Goal: Task Accomplishment & Management: Manage account settings

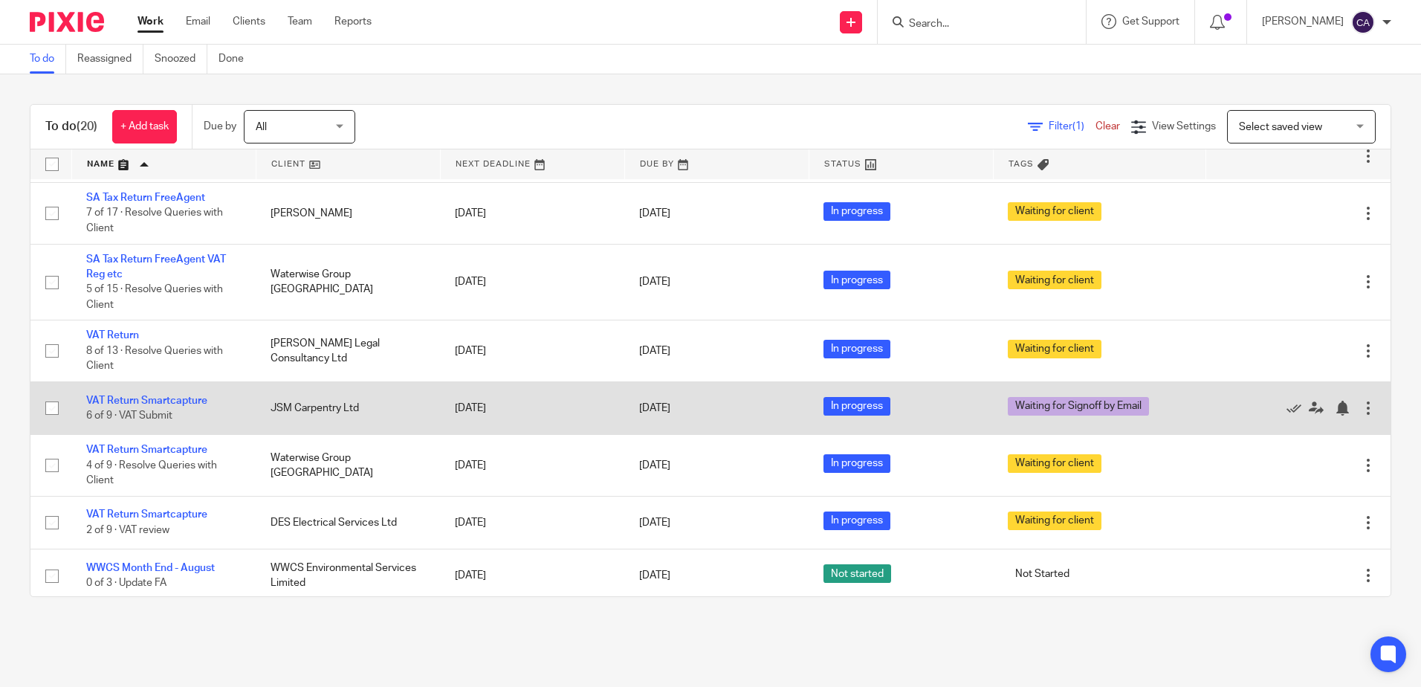
scroll to position [763, 0]
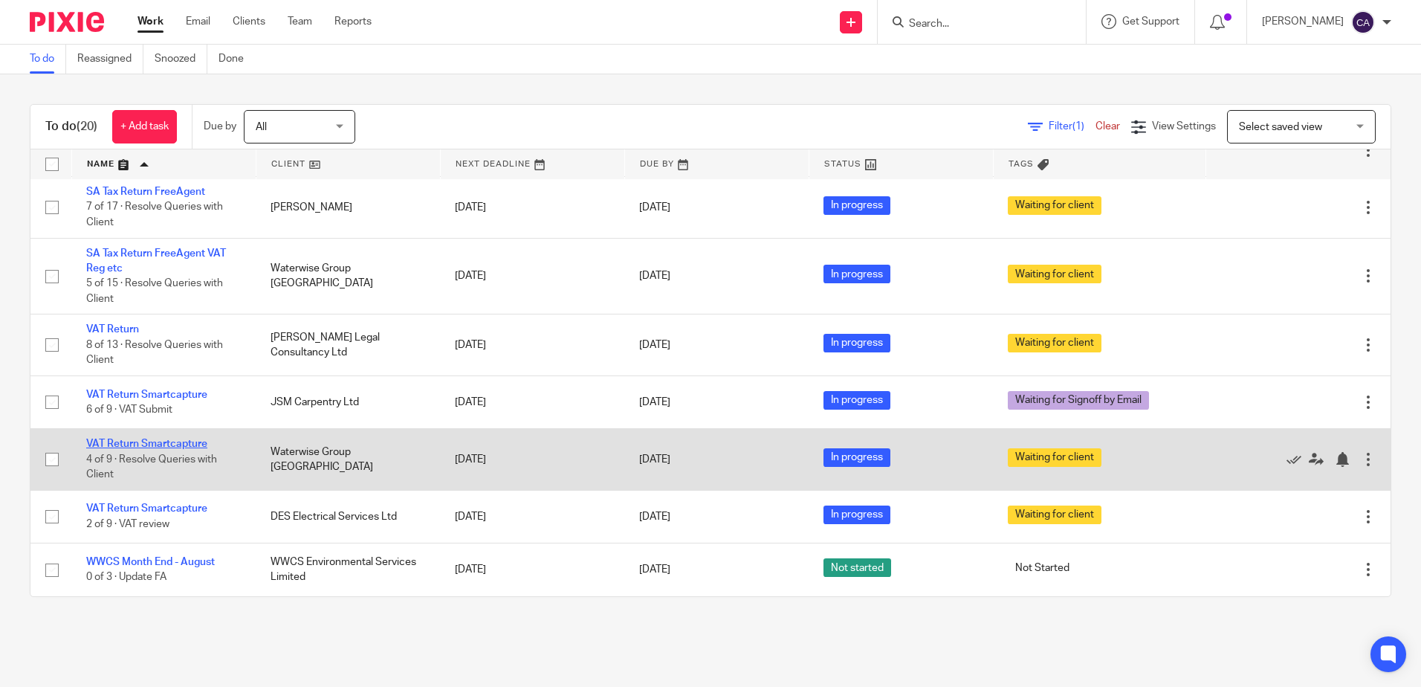
click at [183, 445] on link "VAT Return Smartcapture" at bounding box center [146, 443] width 121 height 10
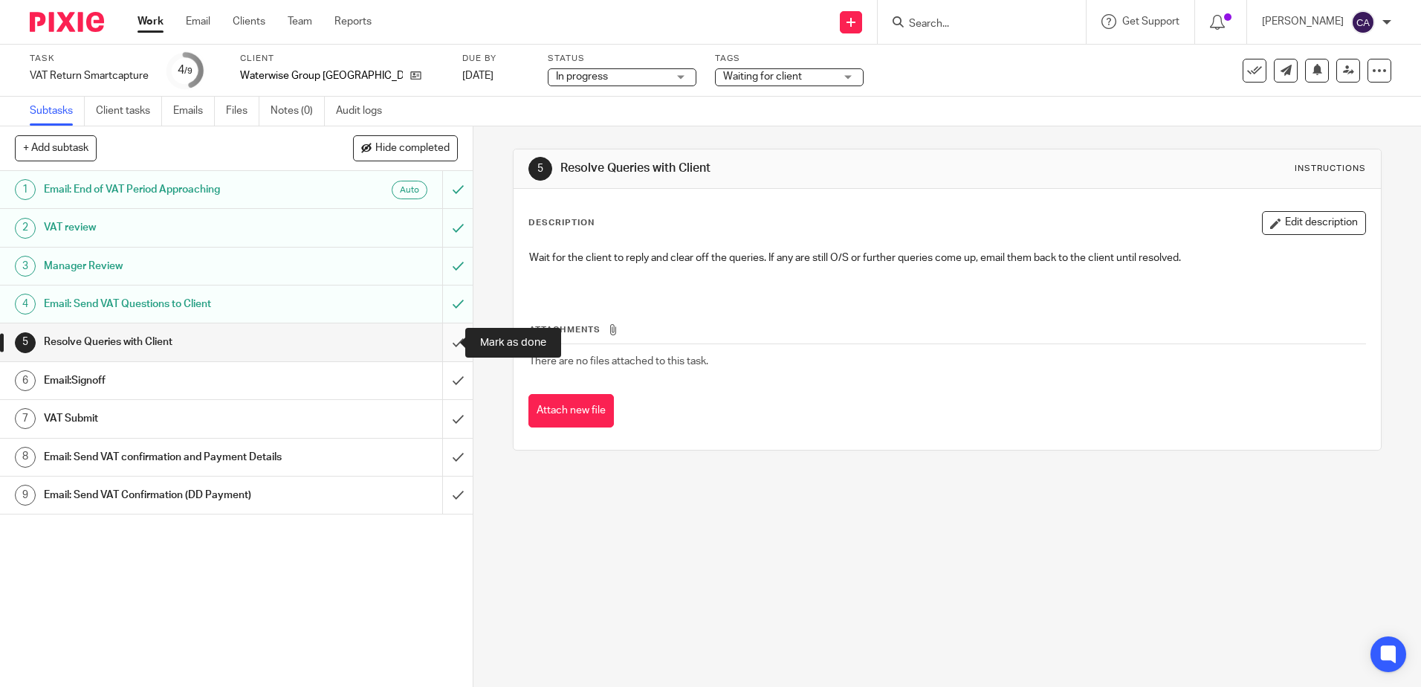
click at [438, 346] on input "submit" at bounding box center [236, 341] width 473 height 37
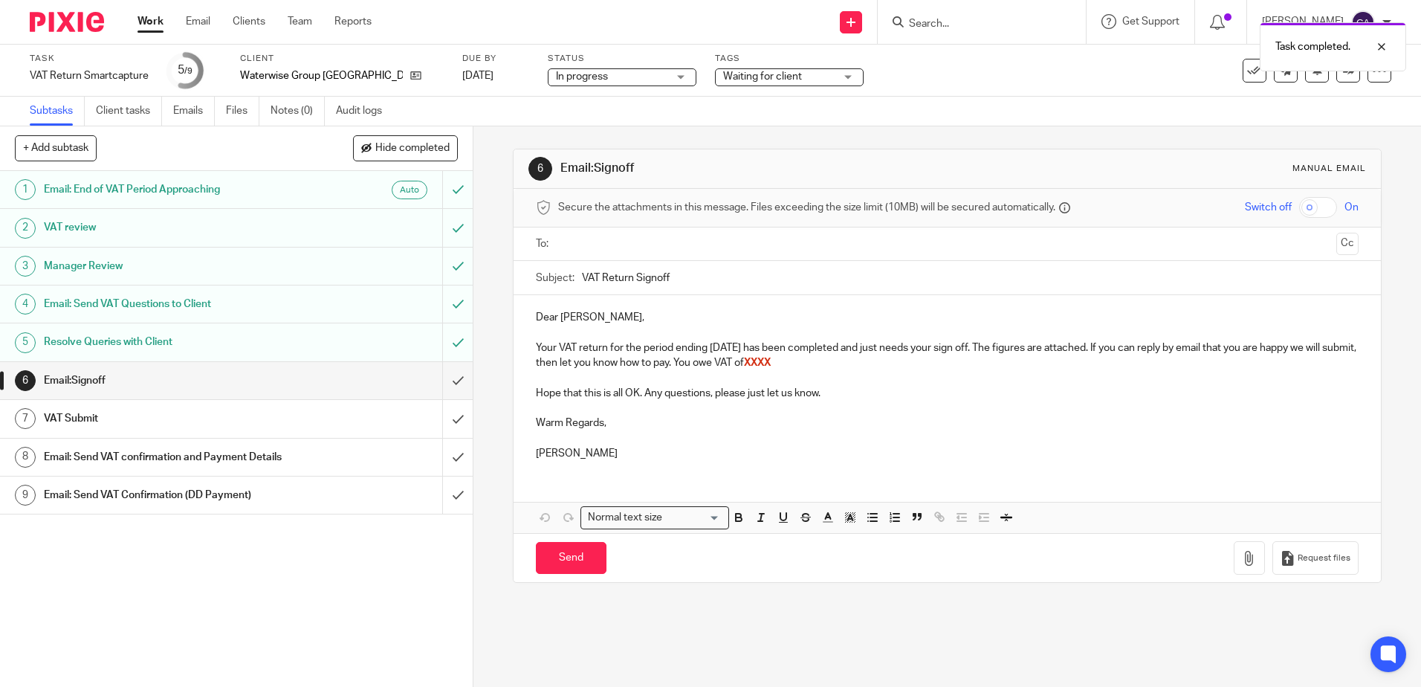
click at [585, 327] on p at bounding box center [947, 332] width 822 height 15
click at [748, 349] on p "Your VAT return for the period ending 31 Oct 2022 has been completed and just n…" at bounding box center [947, 355] width 822 height 30
drag, startPoint x: 765, startPoint y: 348, endPoint x: 708, endPoint y: 351, distance: 57.3
click at [708, 351] on p "Your VAT return for the period ending 31 Oct 2022 has been completed and just n…" at bounding box center [947, 355] width 822 height 30
click at [913, 355] on p "Your VAT return for the period ending 31st July 2025 has been completed and jus…" at bounding box center [947, 355] width 822 height 30
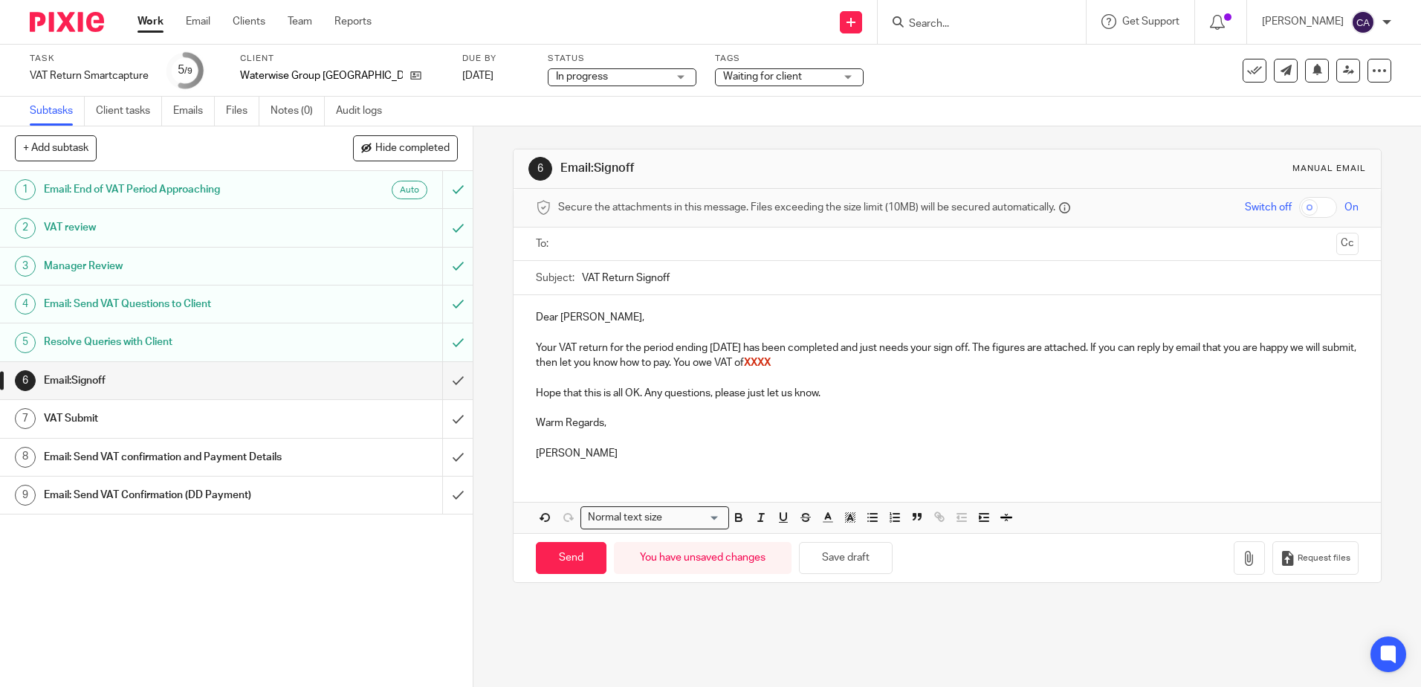
click at [910, 361] on p "Your VAT return for the period ending 31st July 2025 has been completed and jus…" at bounding box center [947, 355] width 822 height 30
click at [771, 366] on span "XXXX" at bounding box center [757, 362] width 27 height 10
click at [771, 364] on span "XXXX" at bounding box center [757, 362] width 27 height 10
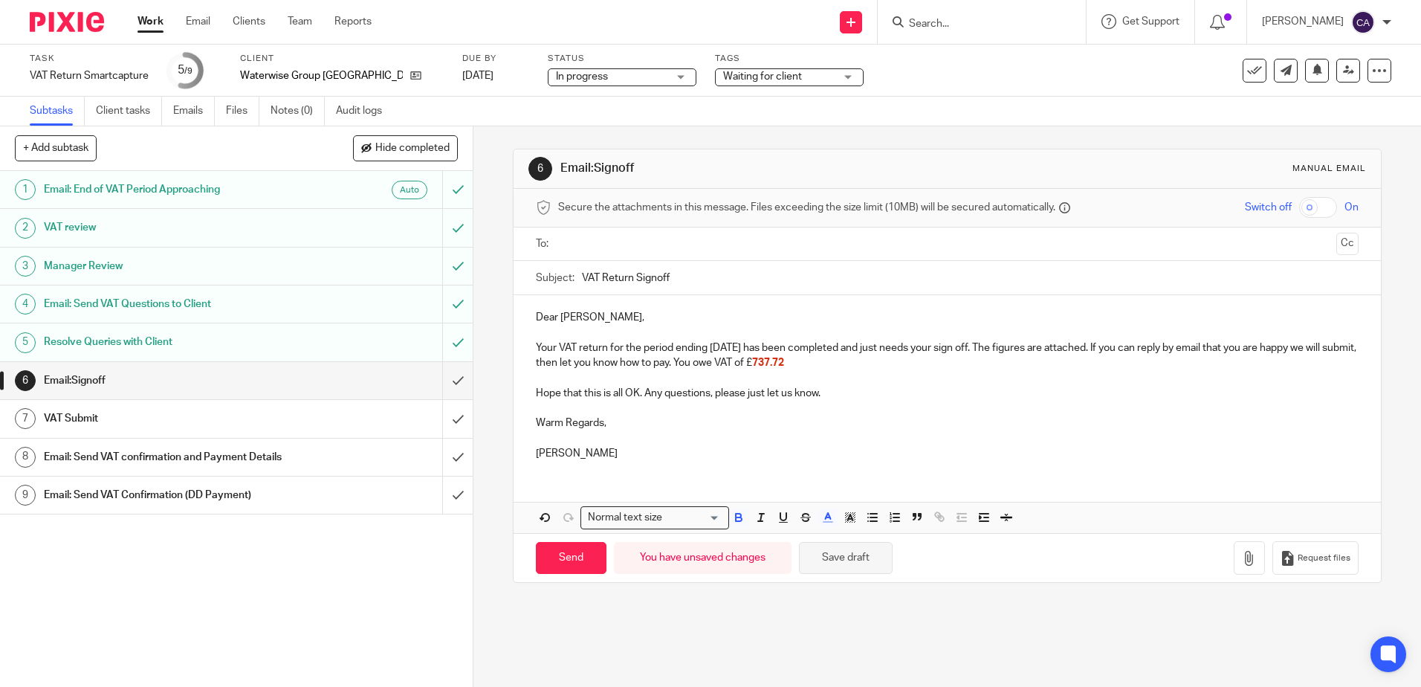
click at [829, 560] on button "Save draft" at bounding box center [846, 558] width 94 height 32
click at [847, 556] on button "Save draft" at bounding box center [846, 558] width 94 height 32
click at [864, 360] on p "Your VAT return for the period ending 31st July 2025 has been completed and jus…" at bounding box center [947, 355] width 822 height 30
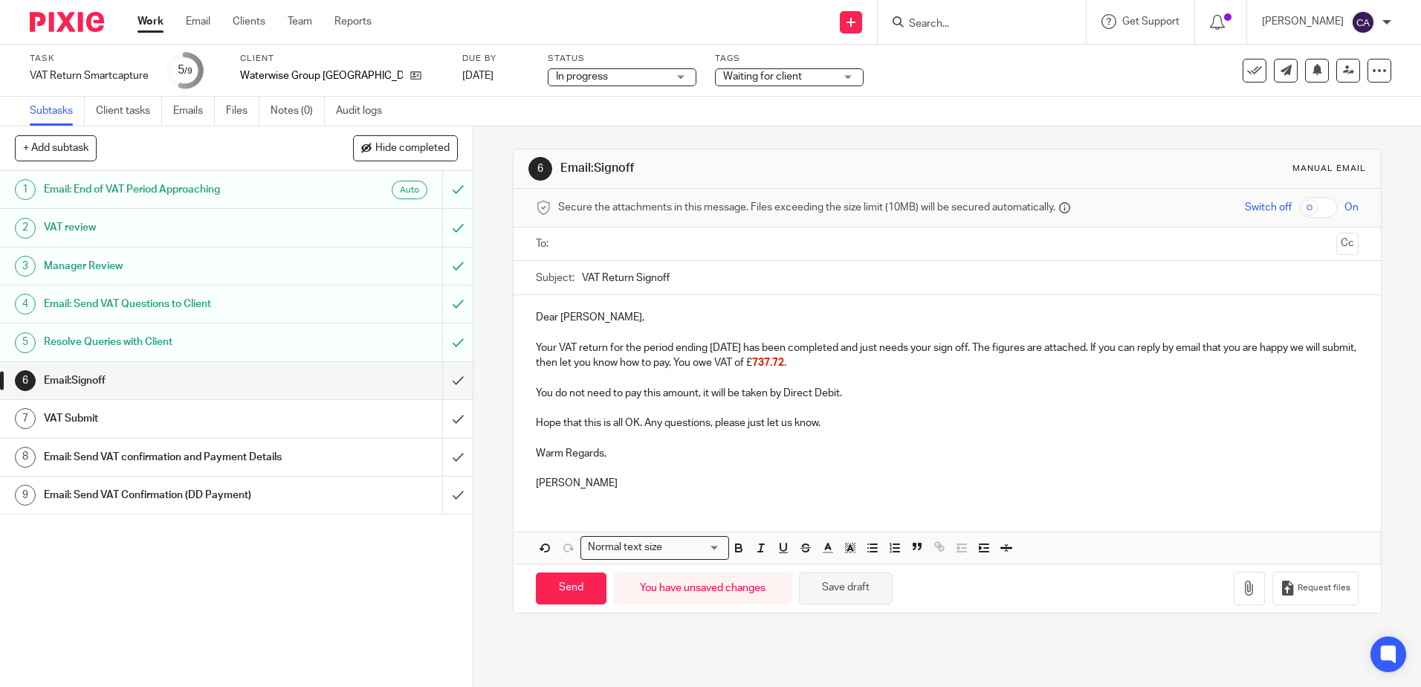
click at [848, 589] on button "Save draft" at bounding box center [846, 588] width 94 height 32
click at [1242, 595] on icon "button" at bounding box center [1249, 587] width 15 height 15
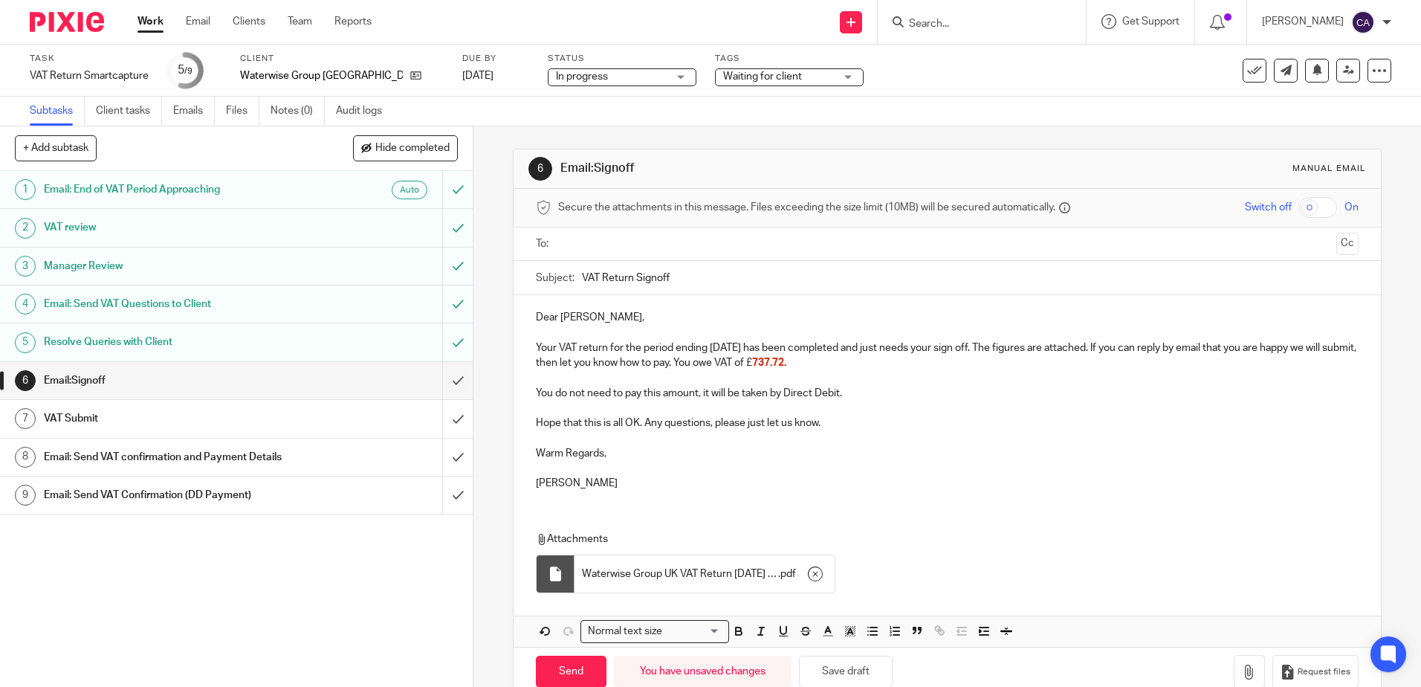
scroll to position [33, 0]
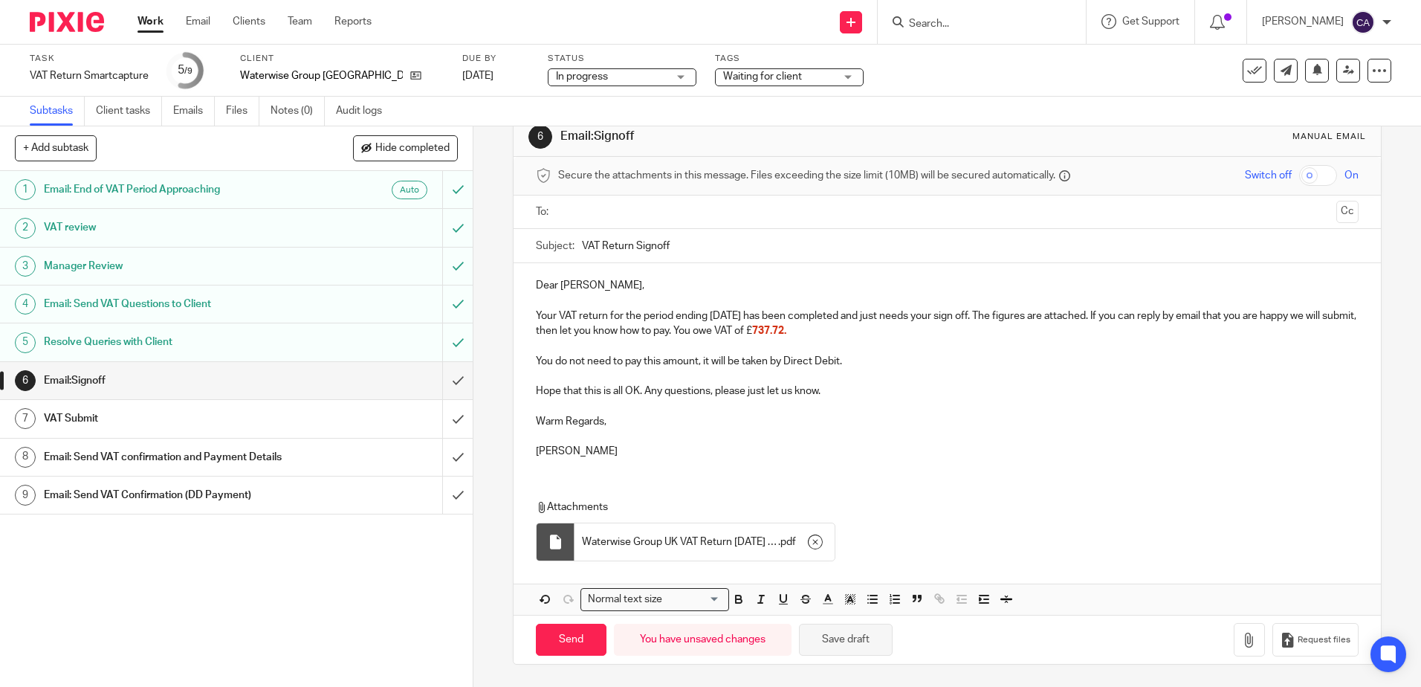
click at [841, 639] on button "Save draft" at bounding box center [846, 640] width 94 height 32
click at [653, 440] on p at bounding box center [947, 436] width 822 height 15
click at [774, 433] on p at bounding box center [947, 436] width 822 height 15
drag, startPoint x: 596, startPoint y: 329, endPoint x: 734, endPoint y: 330, distance: 138.2
click at [734, 330] on p "Your VAT return for the period ending 31st July 2025 has been completed and jus…" at bounding box center [947, 323] width 822 height 30
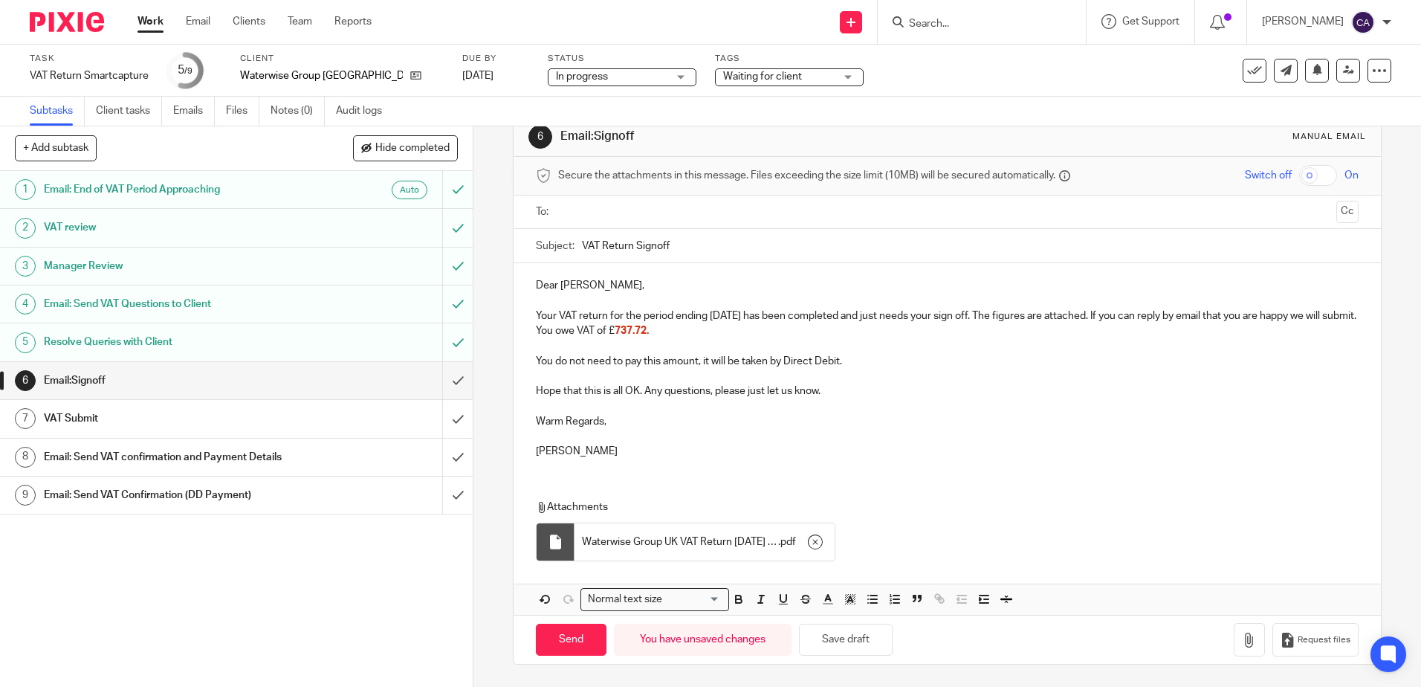
click at [739, 412] on p at bounding box center [947, 405] width 822 height 15
click at [722, 447] on p "Chloe" at bounding box center [947, 451] width 822 height 15
click at [841, 652] on button "Save draft" at bounding box center [846, 640] width 94 height 32
click at [624, 213] on input "text" at bounding box center [946, 212] width 766 height 17
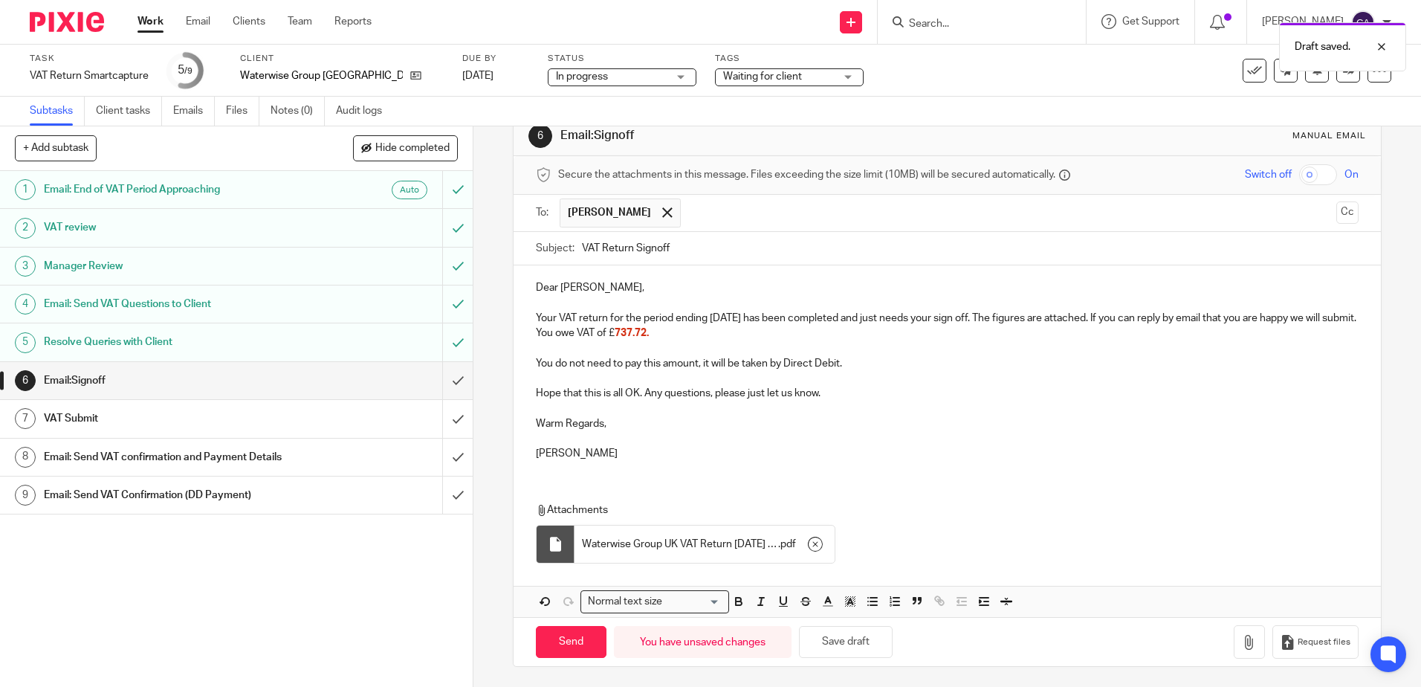
click at [631, 386] on p "Hope that this is all OK. Any questions, please just let us know." at bounding box center [947, 393] width 822 height 15
click at [837, 634] on button "Save draft" at bounding box center [846, 642] width 94 height 32
click at [690, 455] on p "Chloe" at bounding box center [947, 453] width 822 height 15
click at [838, 643] on button "Save draft" at bounding box center [846, 642] width 94 height 32
click at [557, 641] on input "Send" at bounding box center [571, 642] width 71 height 32
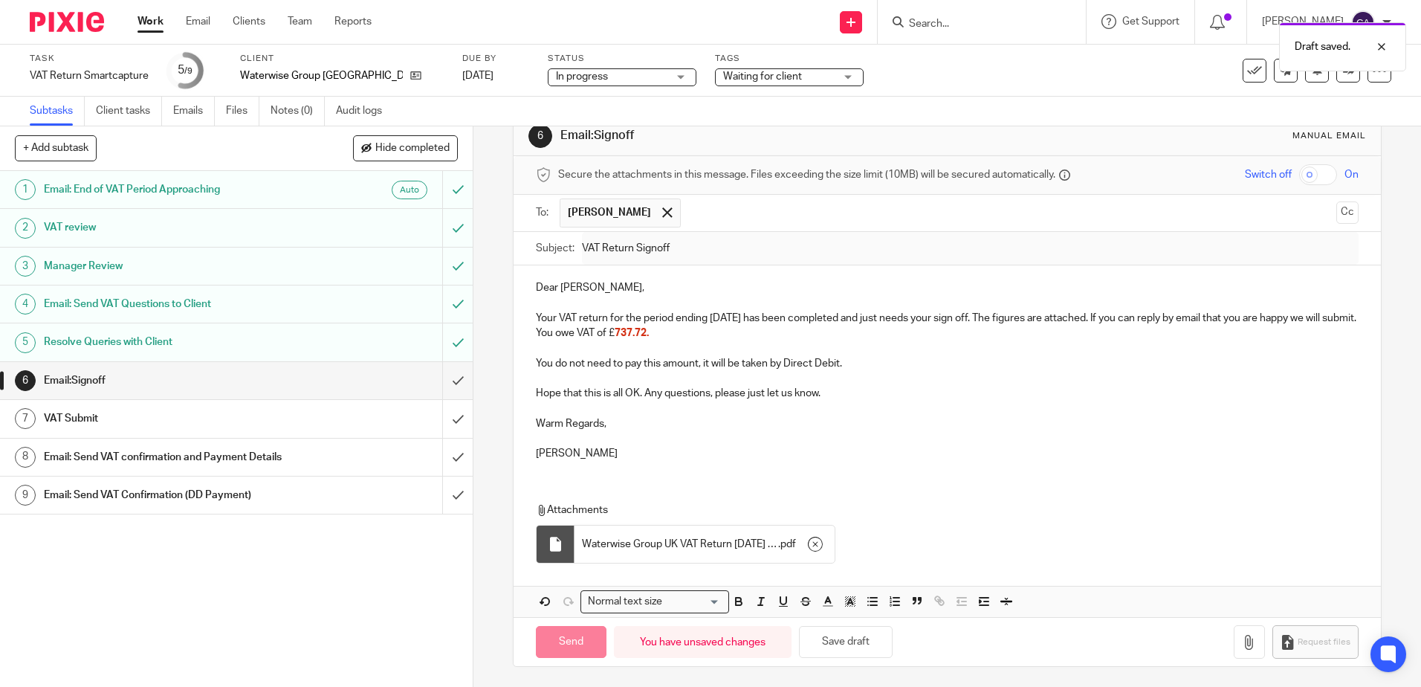
type input "Sent"
click at [732, 71] on span "Waiting for client" at bounding box center [762, 76] width 79 height 10
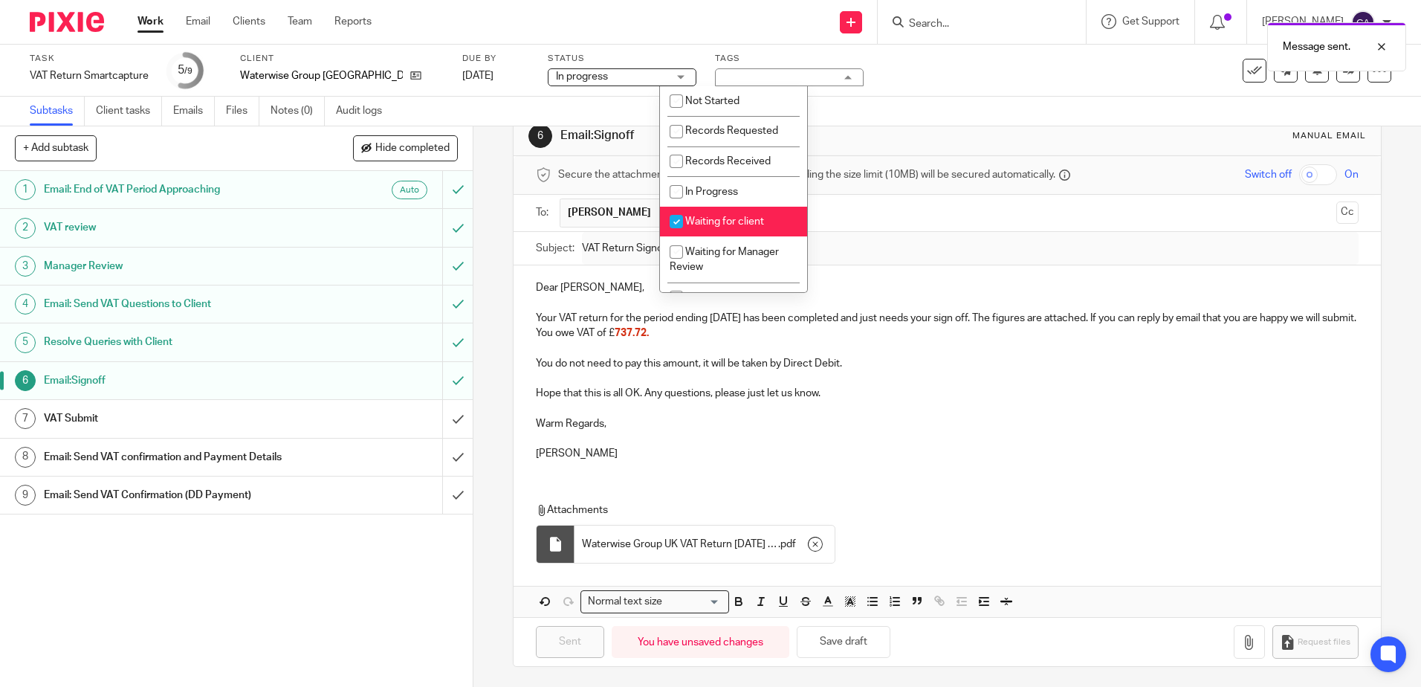
click at [722, 219] on span "Waiting for client" at bounding box center [724, 221] width 79 height 10
checkbox input "false"
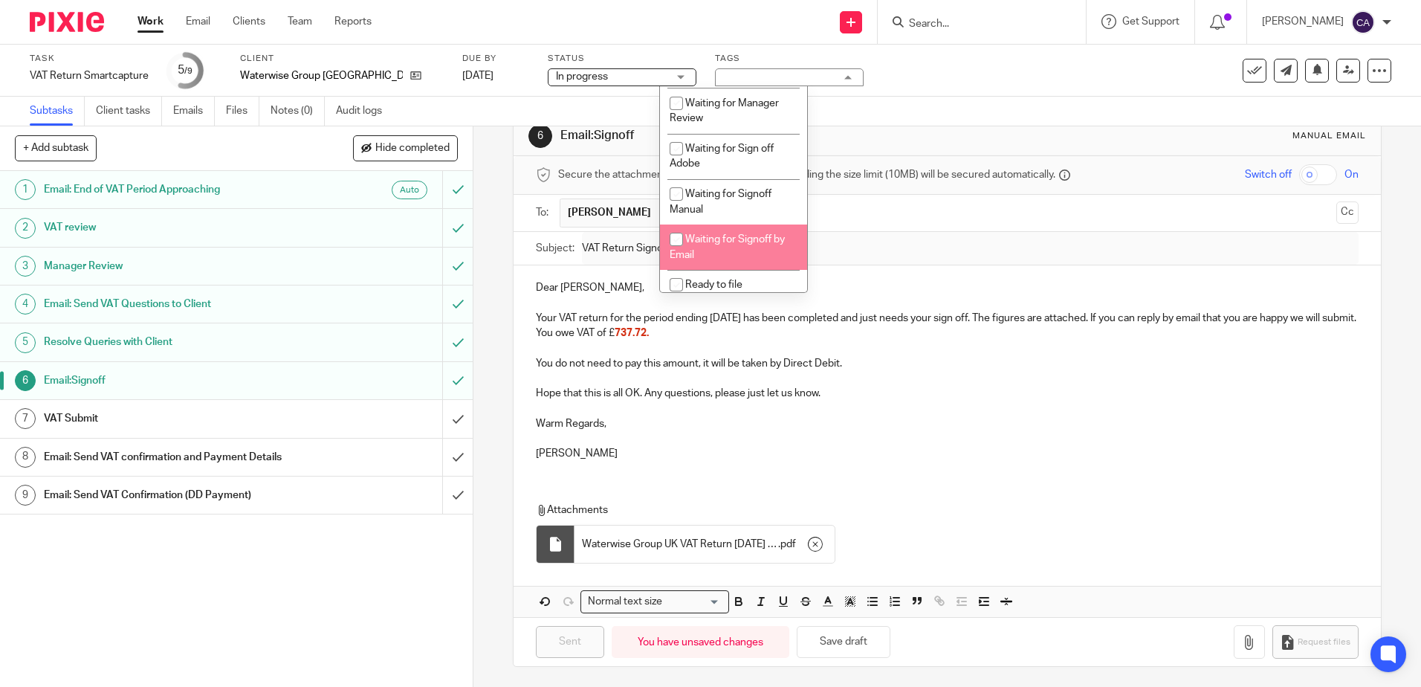
click at [716, 236] on span "Waiting for Signoff by Email" at bounding box center [727, 247] width 115 height 26
checkbox input "true"
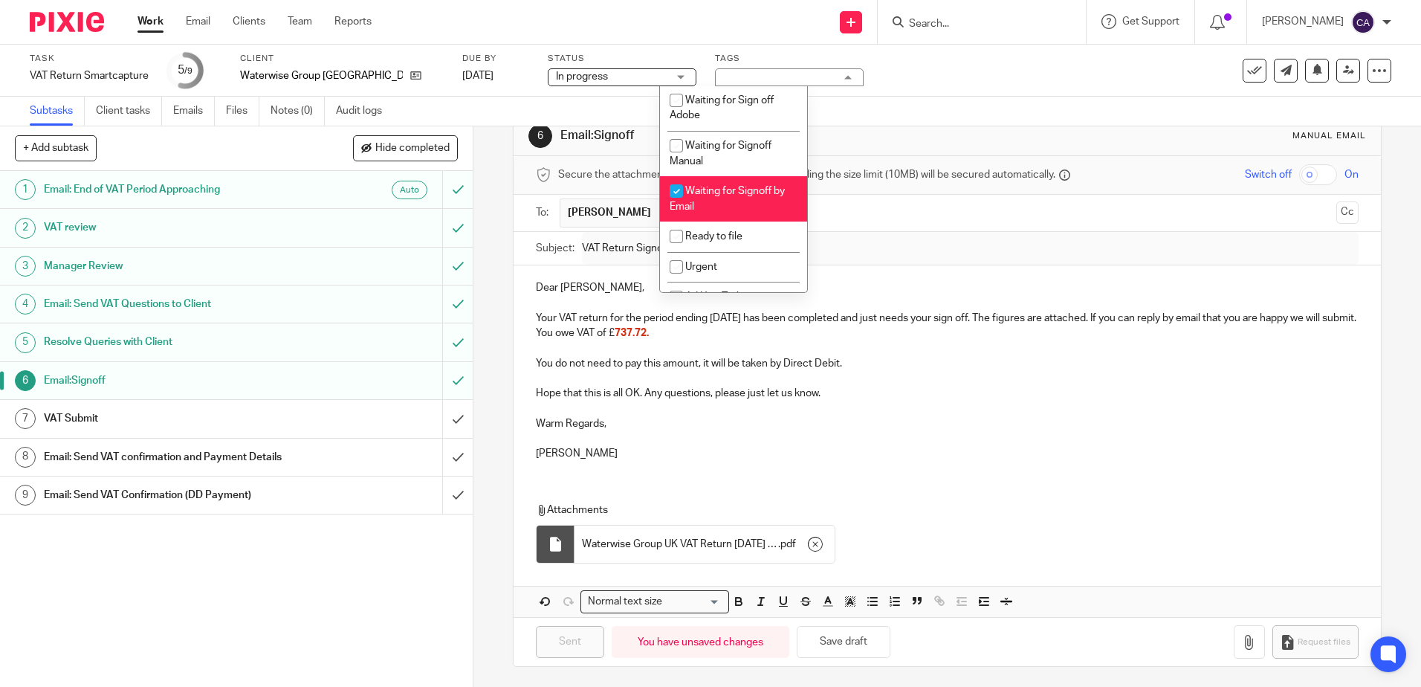
scroll to position [223, 0]
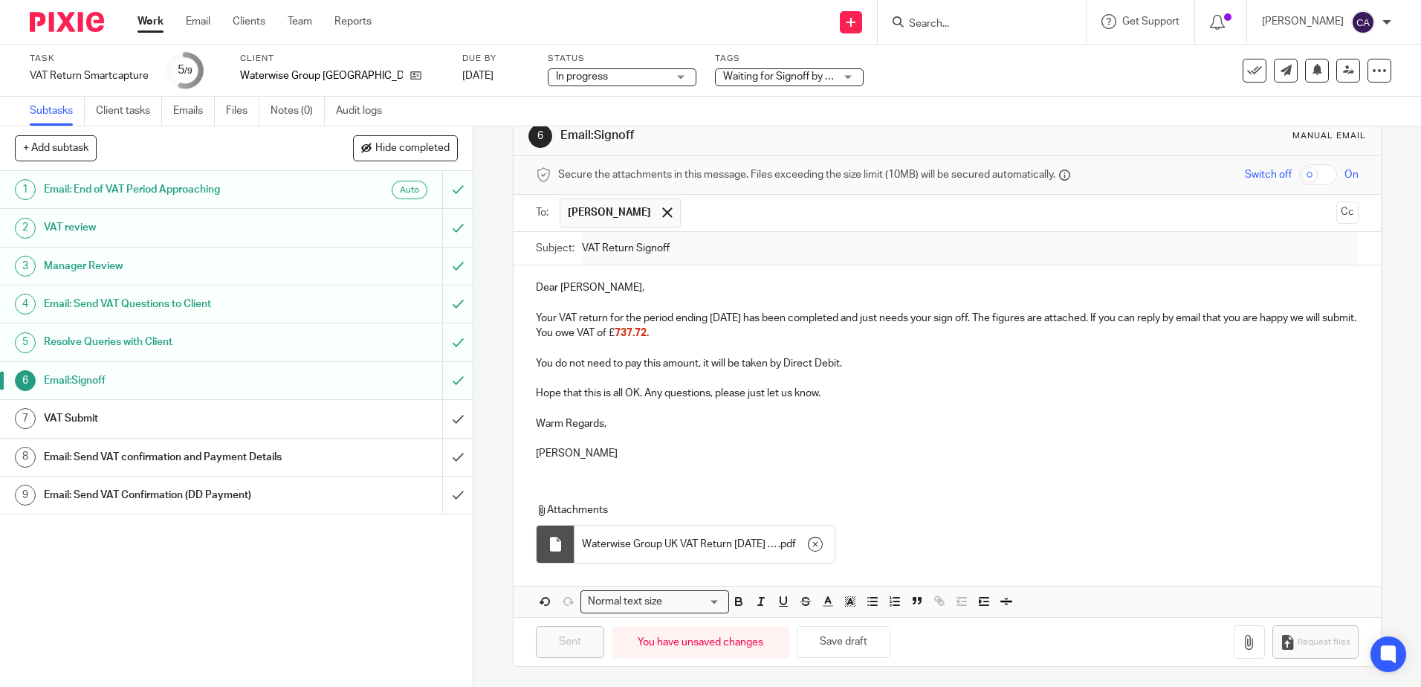
click at [827, 404] on p at bounding box center [947, 408] width 822 height 15
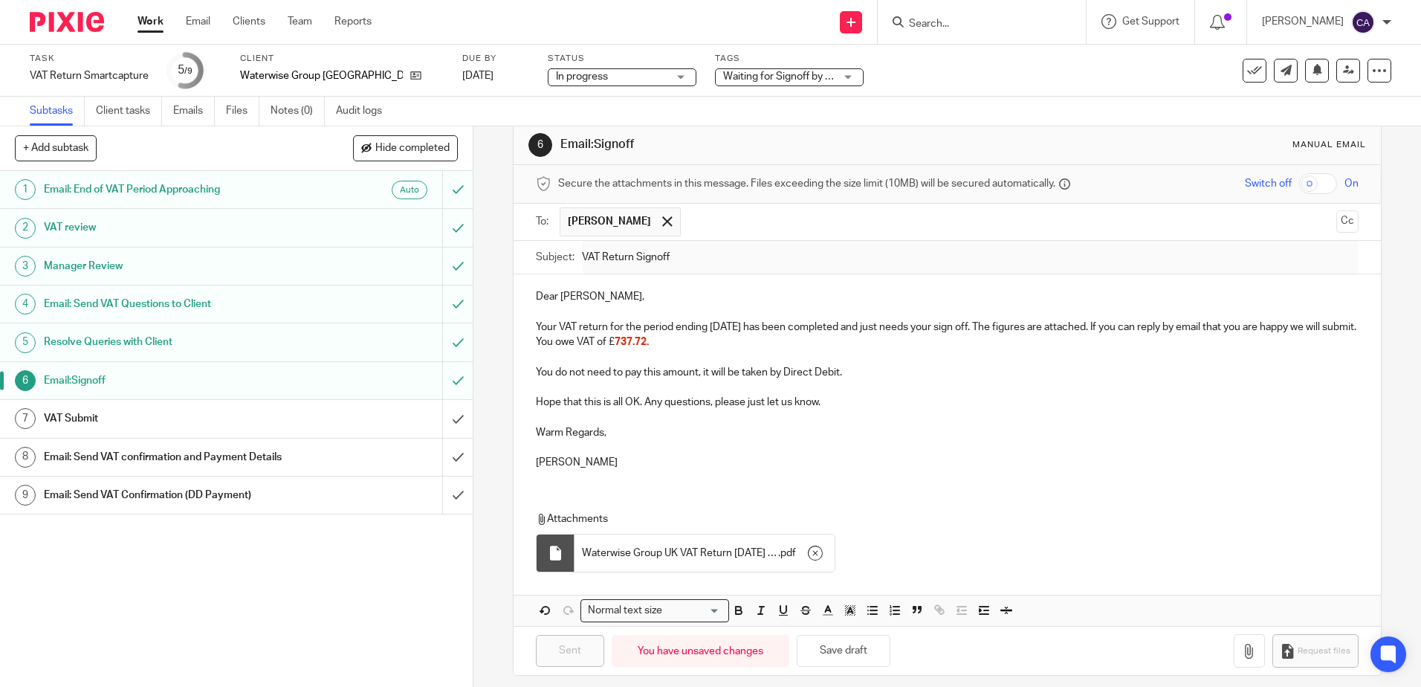
scroll to position [36, 0]
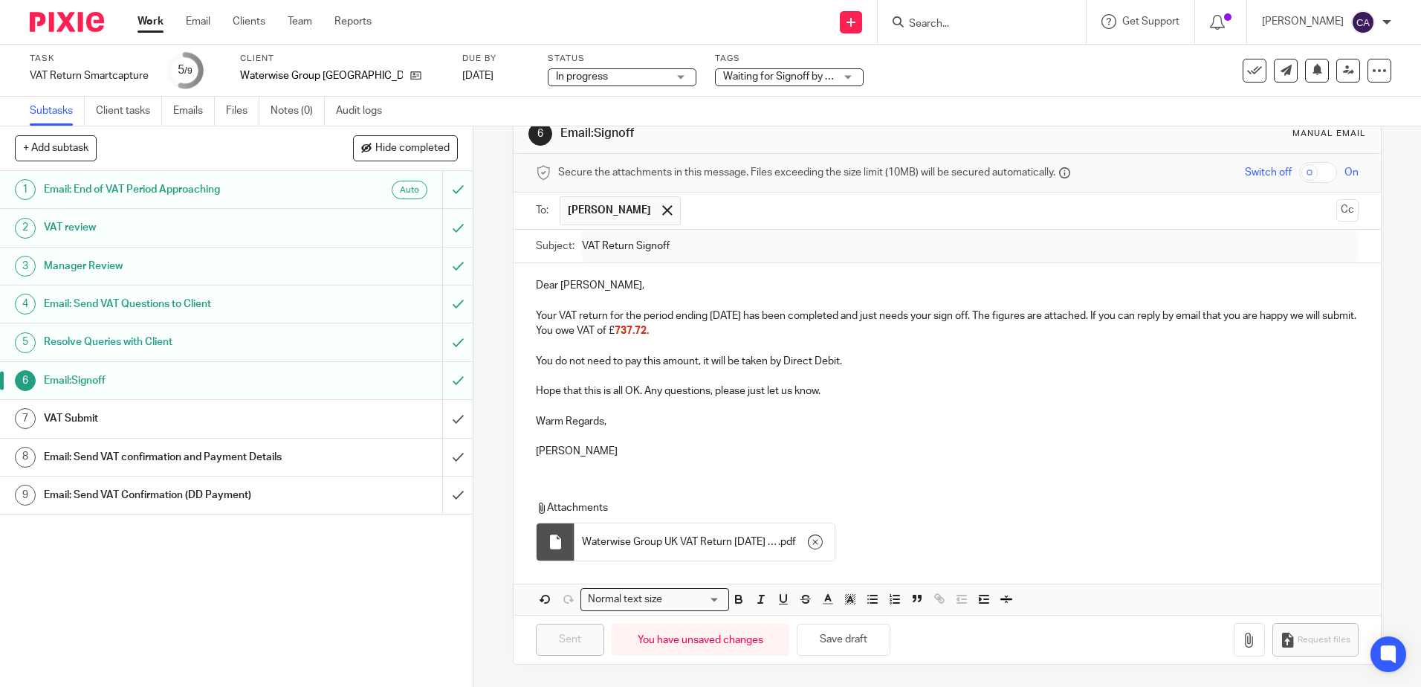
click at [147, 24] on link "Work" at bounding box center [150, 21] width 26 height 15
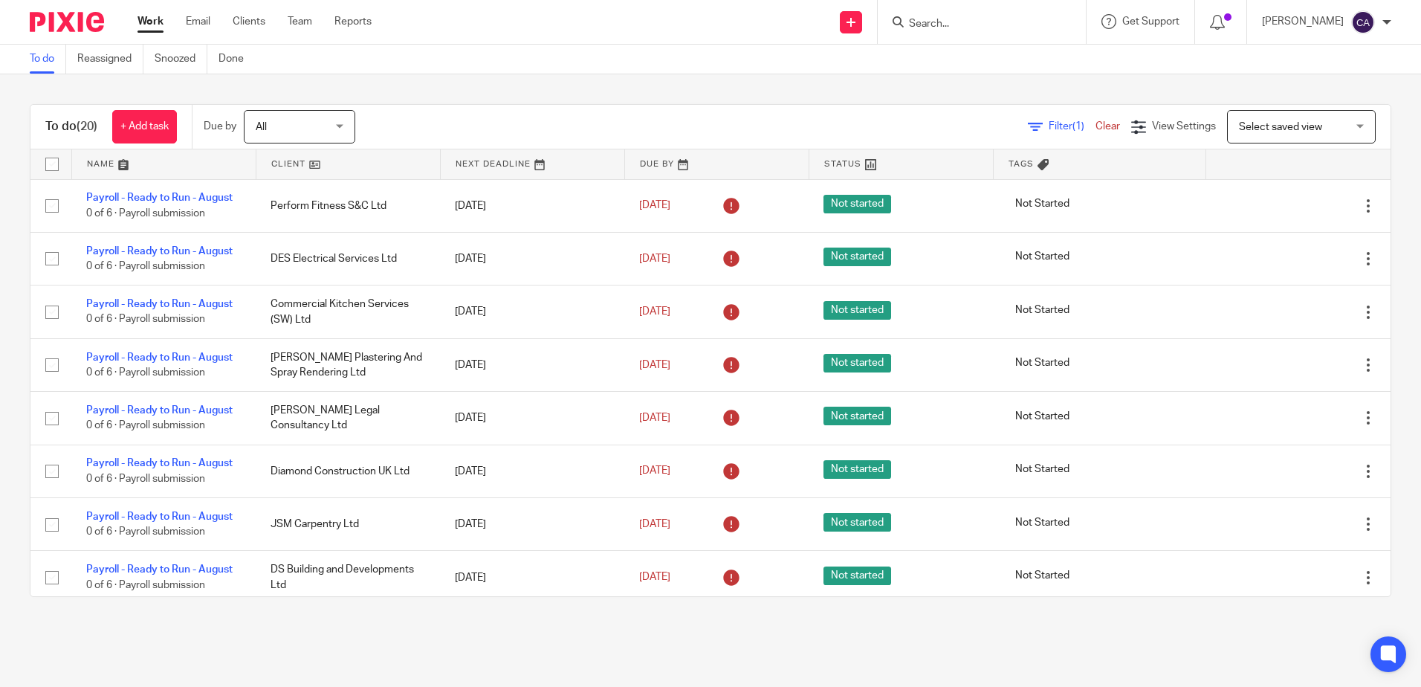
click at [97, 166] on link at bounding box center [164, 164] width 184 height 30
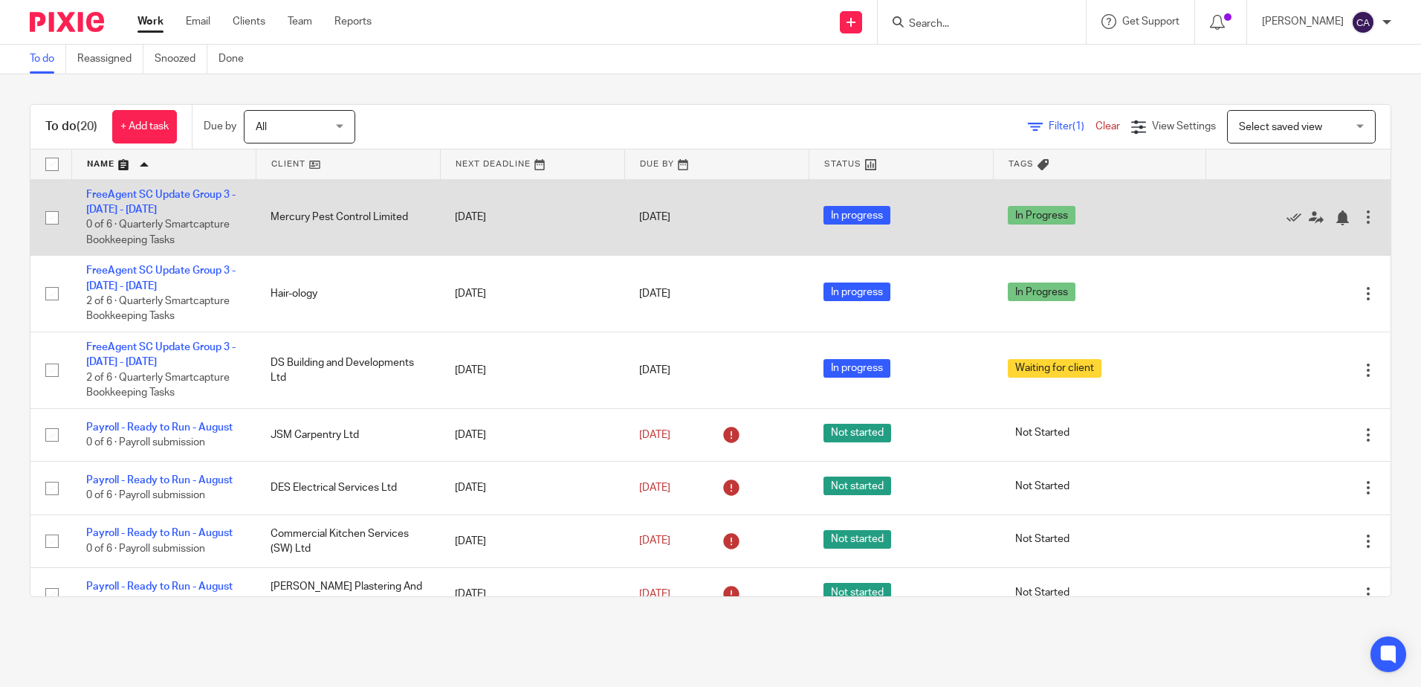
click at [148, 200] on td "FreeAgent SC Update Group 3 - [DATE] - [DATE] 0 of 6 · Quarterly Smartcapture B…" at bounding box center [163, 217] width 184 height 77
click at [152, 196] on link "FreeAgent SC Update Group 3 - [DATE] - [DATE]" at bounding box center [160, 202] width 149 height 25
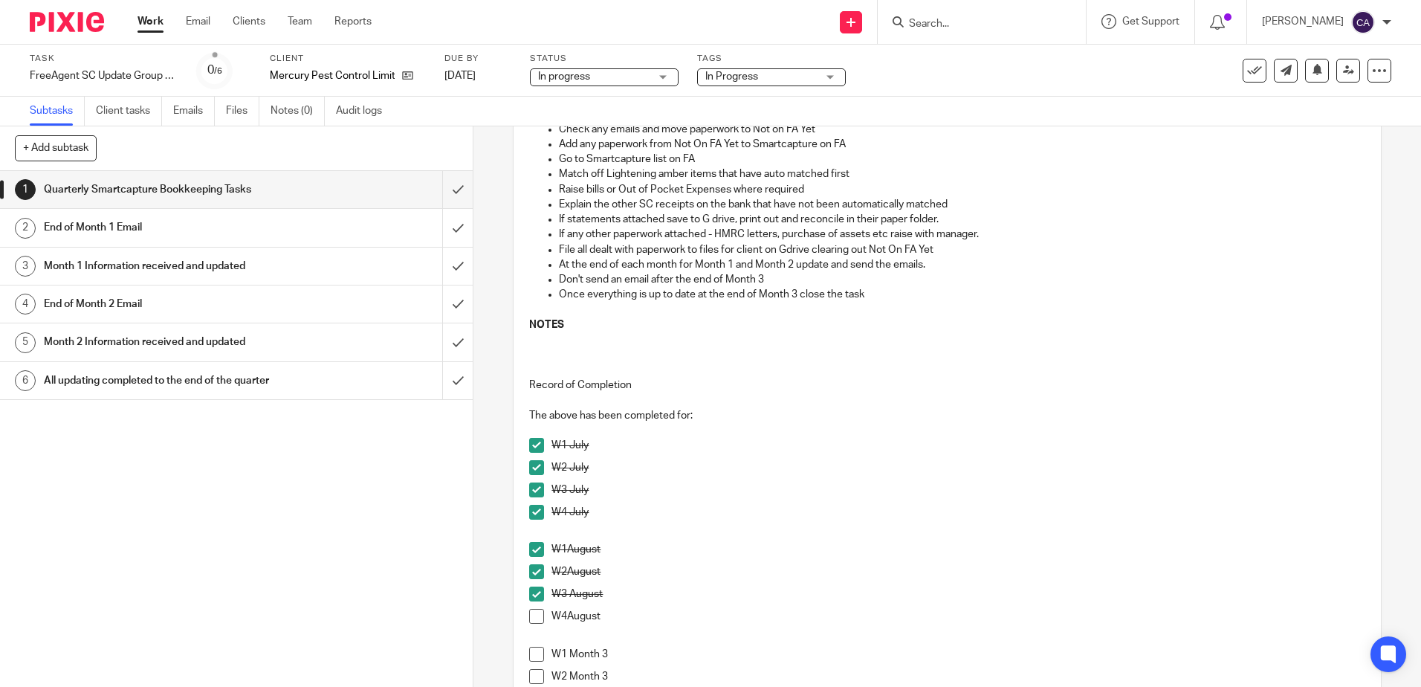
scroll to position [297, 0]
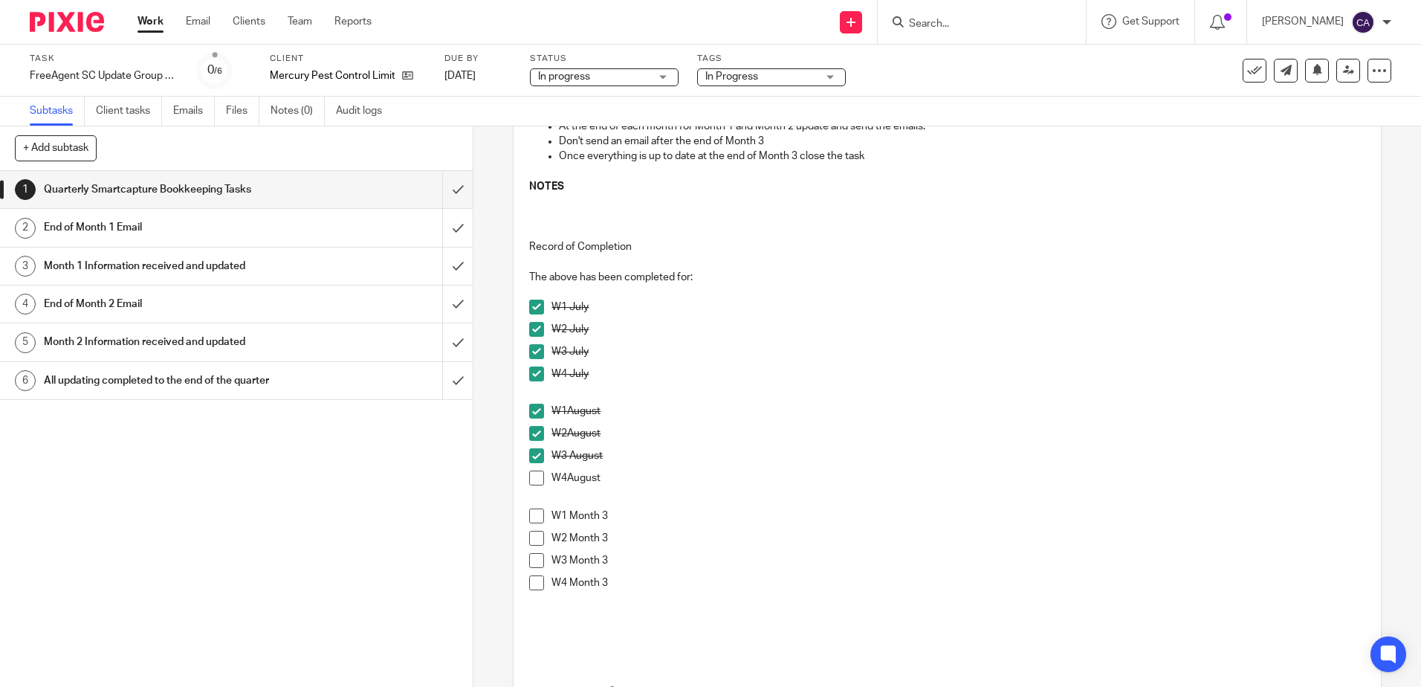
click at [531, 482] on span at bounding box center [536, 477] width 15 height 15
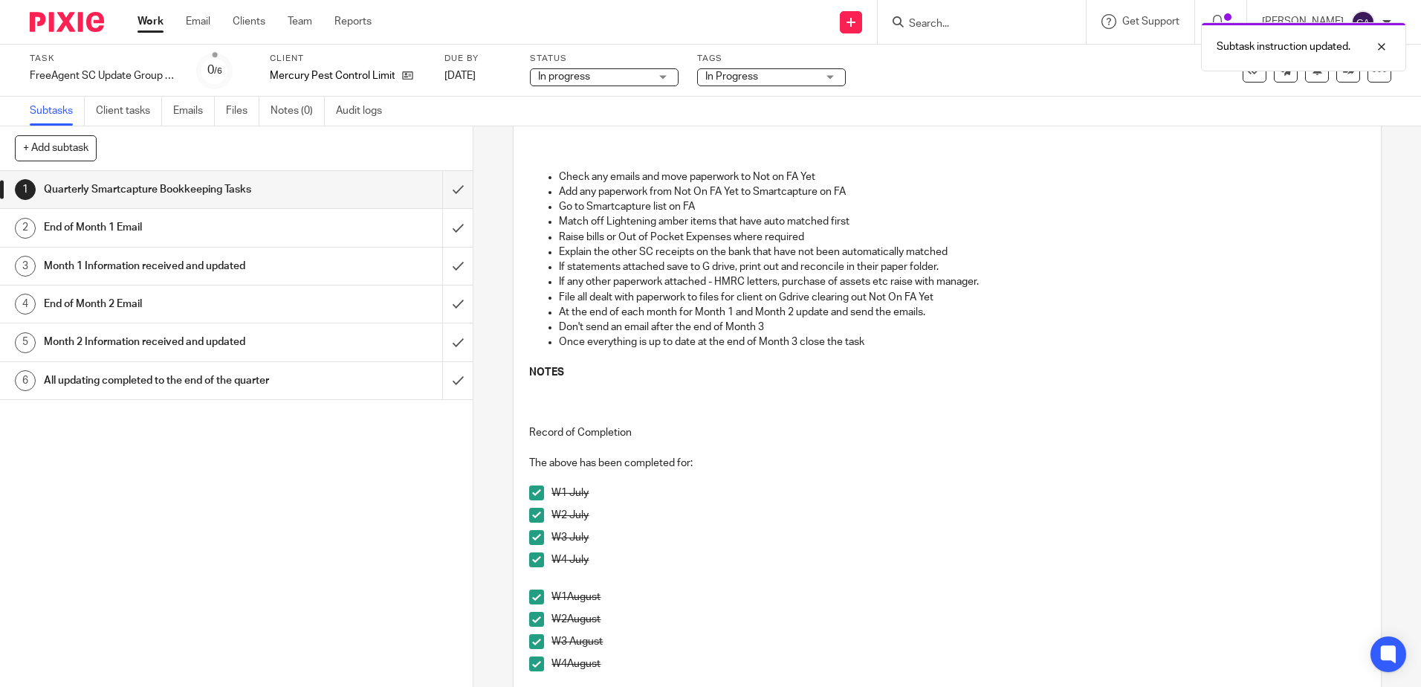
scroll to position [0, 0]
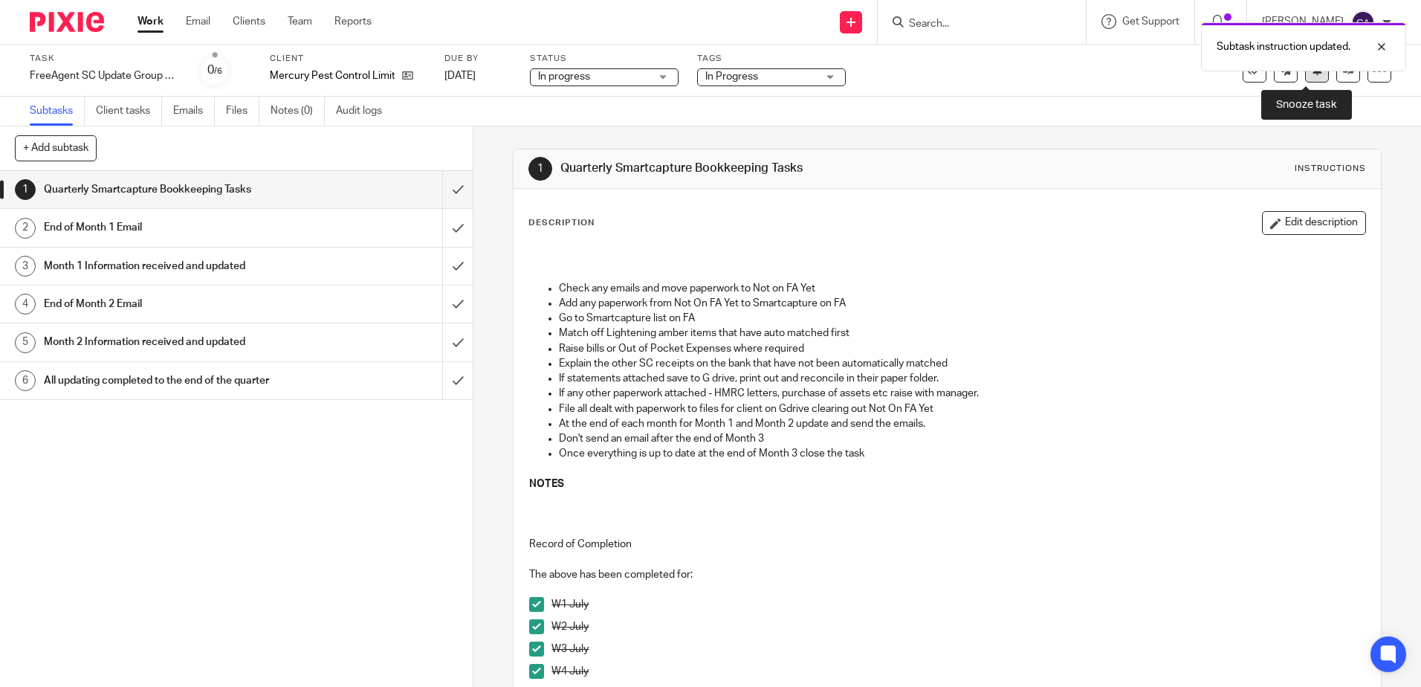
click at [1312, 77] on button at bounding box center [1317, 71] width 24 height 24
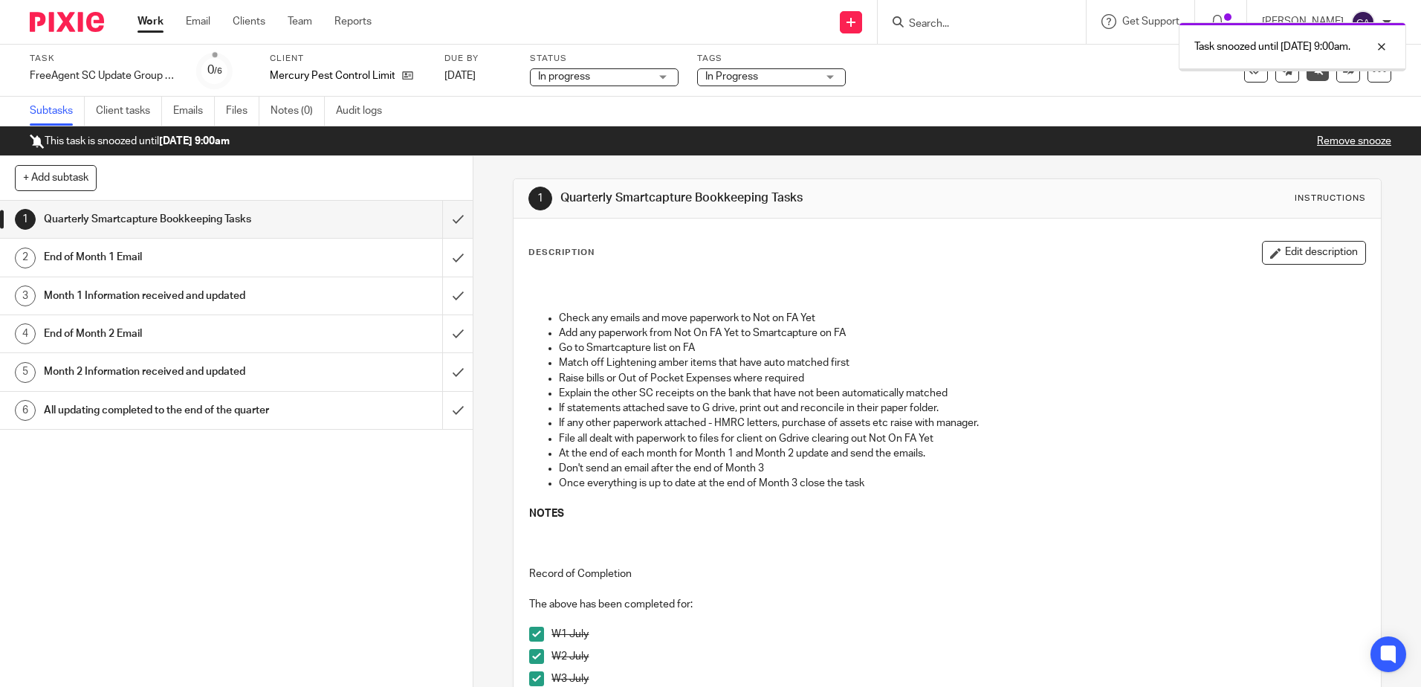
click at [146, 27] on link "Work" at bounding box center [150, 21] width 26 height 15
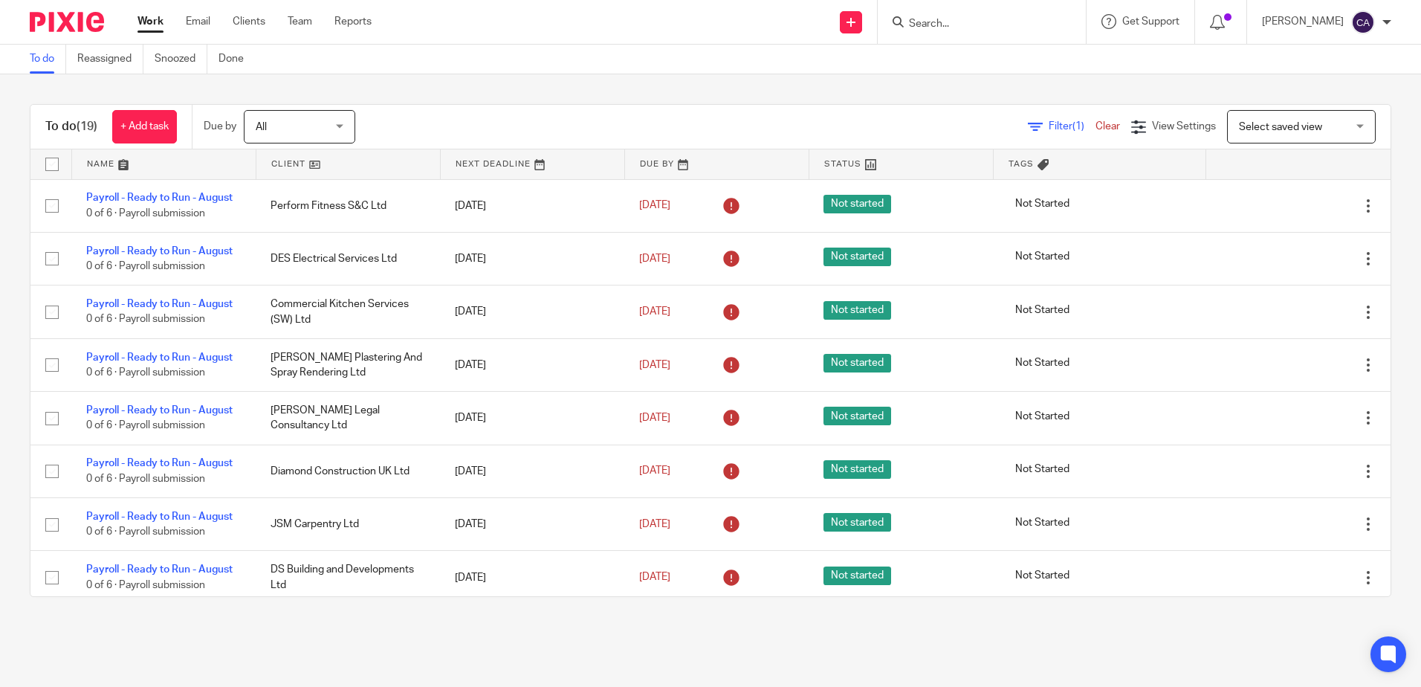
click at [100, 164] on link at bounding box center [164, 164] width 184 height 30
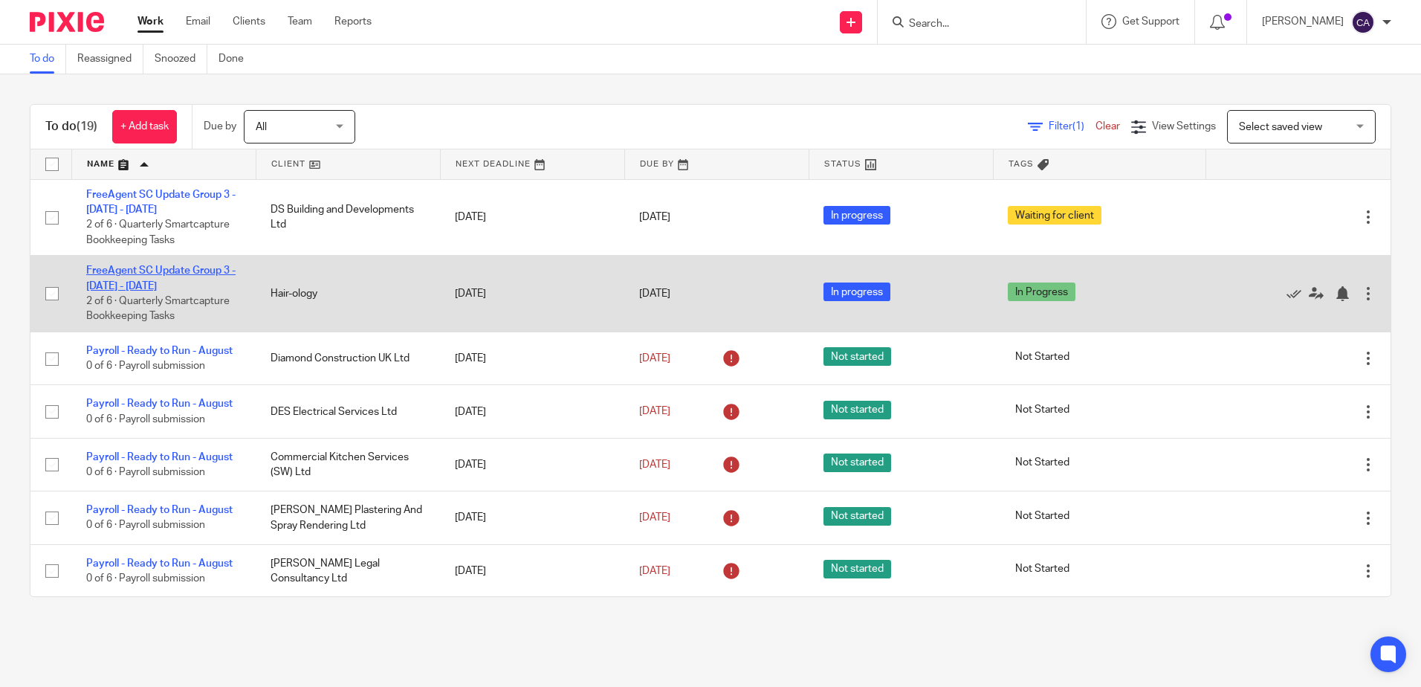
click at [151, 274] on link "FreeAgent SC Update Group 3 - [DATE] - [DATE]" at bounding box center [160, 277] width 149 height 25
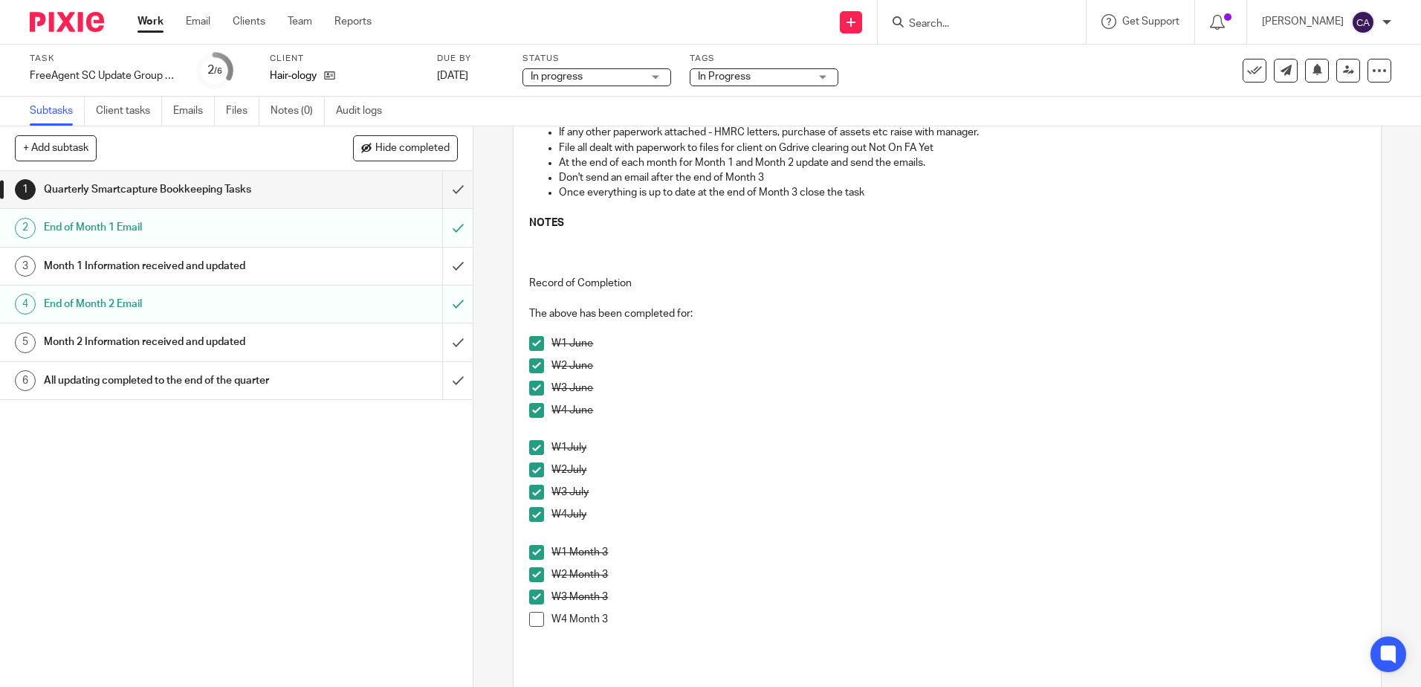
scroll to position [297, 0]
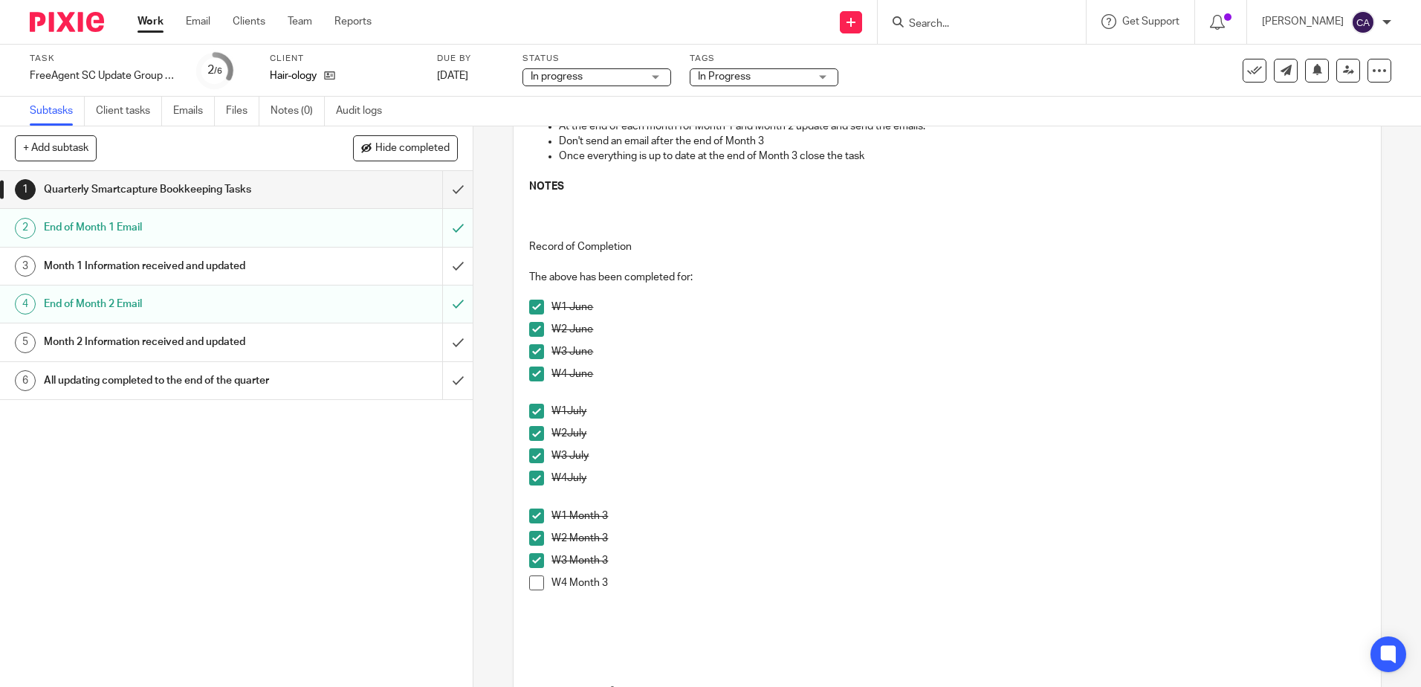
click at [533, 584] on span at bounding box center [536, 582] width 15 height 15
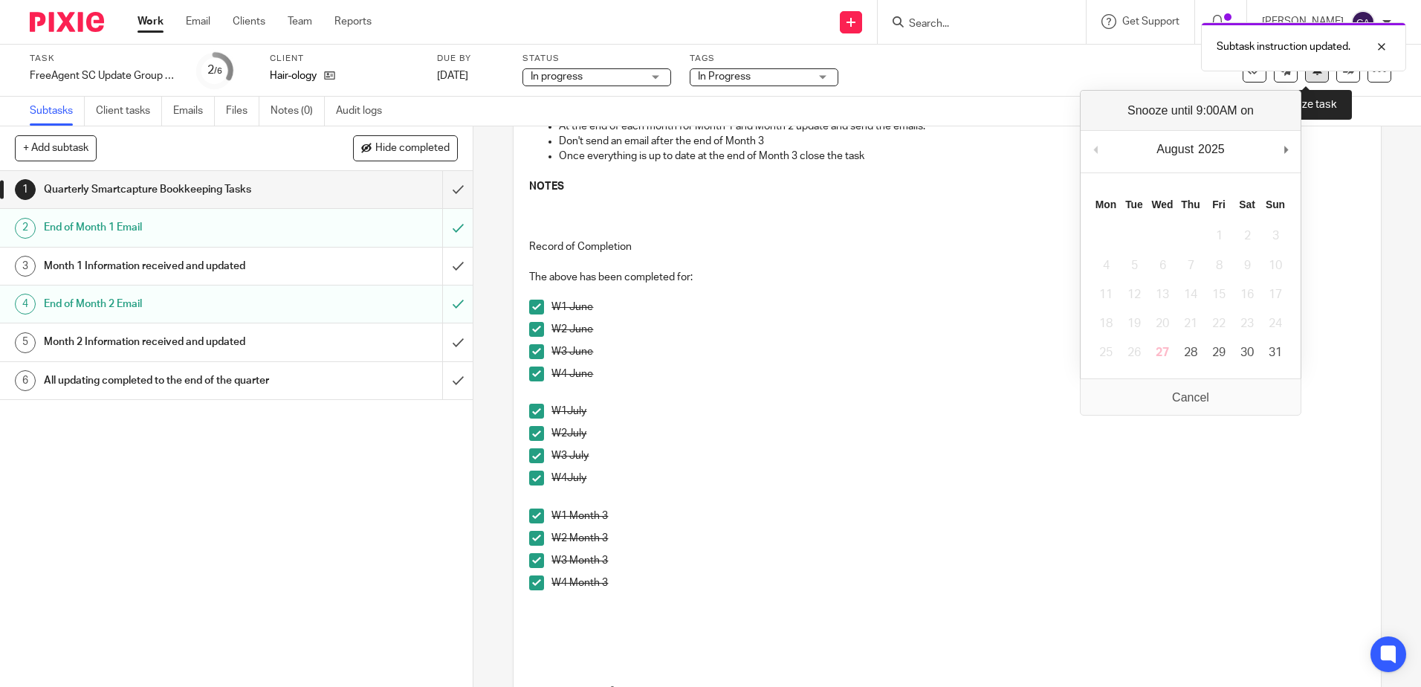
click at [1307, 76] on button at bounding box center [1317, 71] width 24 height 24
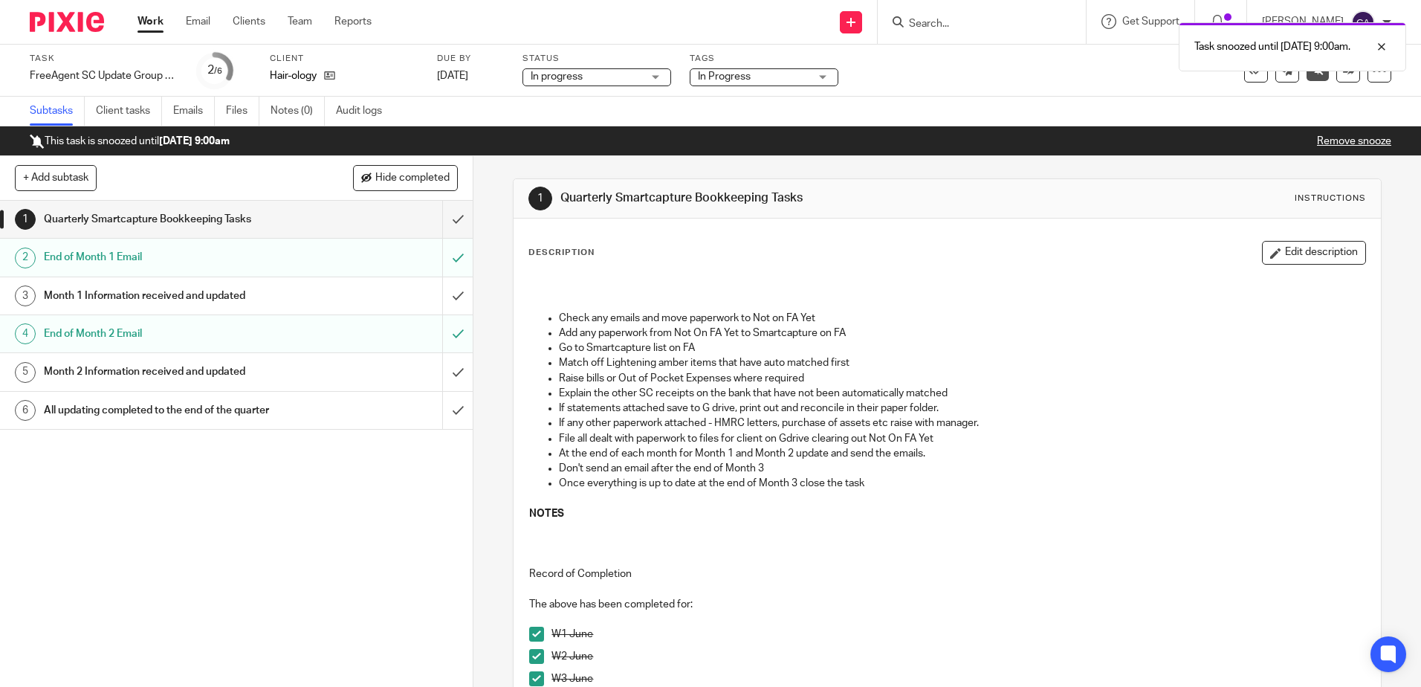
click at [149, 27] on link "Work" at bounding box center [150, 21] width 26 height 15
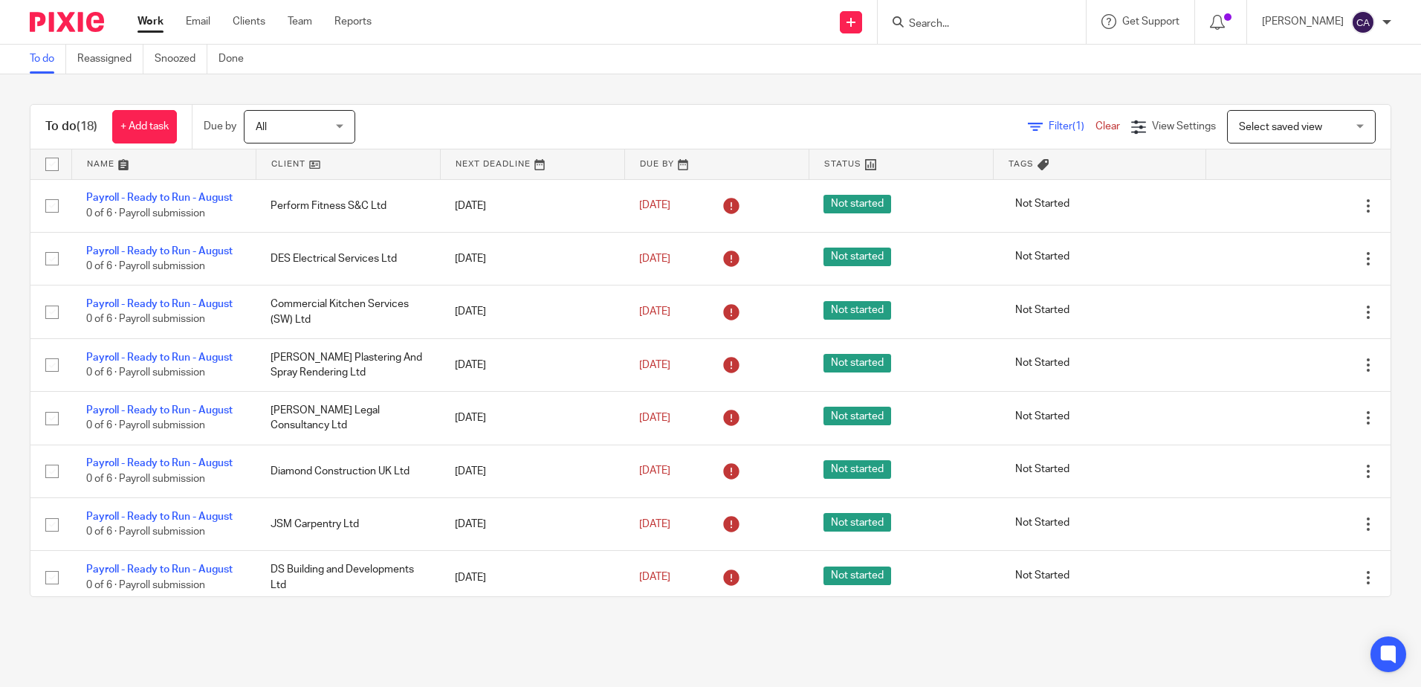
click at [123, 162] on link at bounding box center [164, 164] width 184 height 30
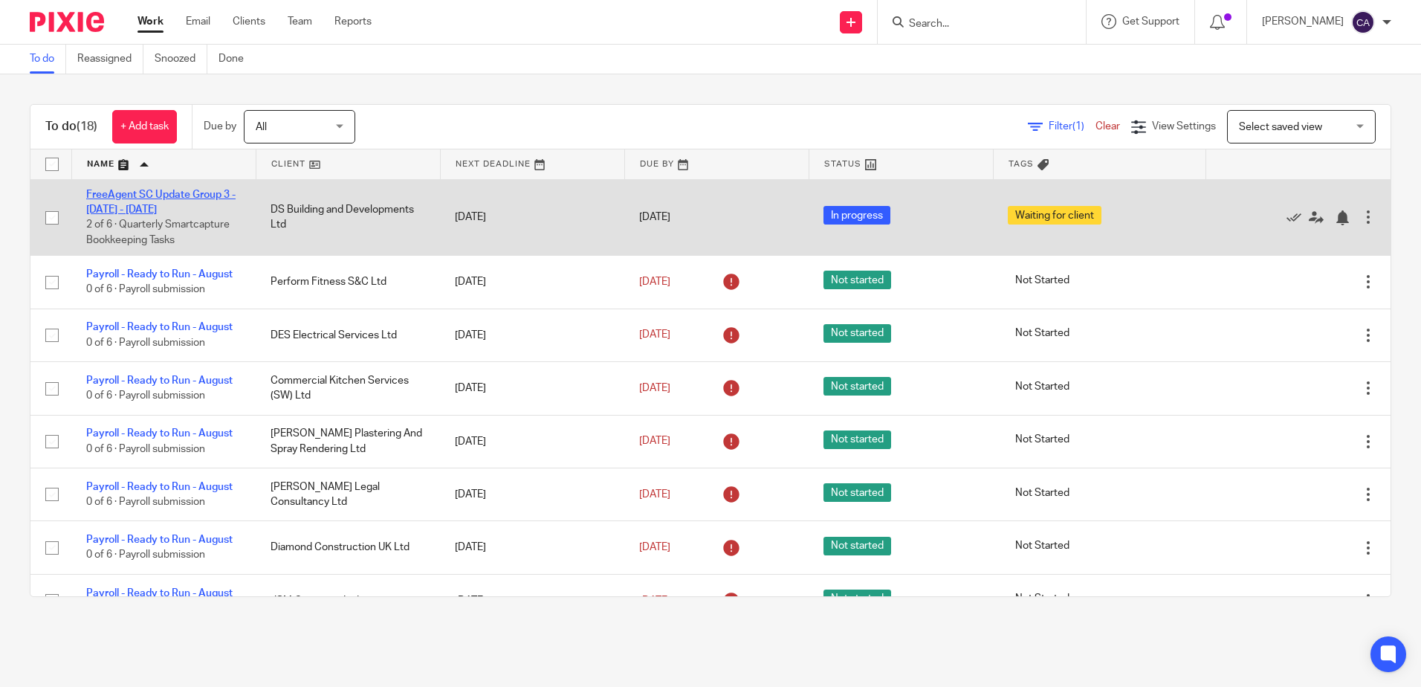
click at [195, 195] on link "FreeAgent SC Update Group 3 - [DATE] - [DATE]" at bounding box center [160, 202] width 149 height 25
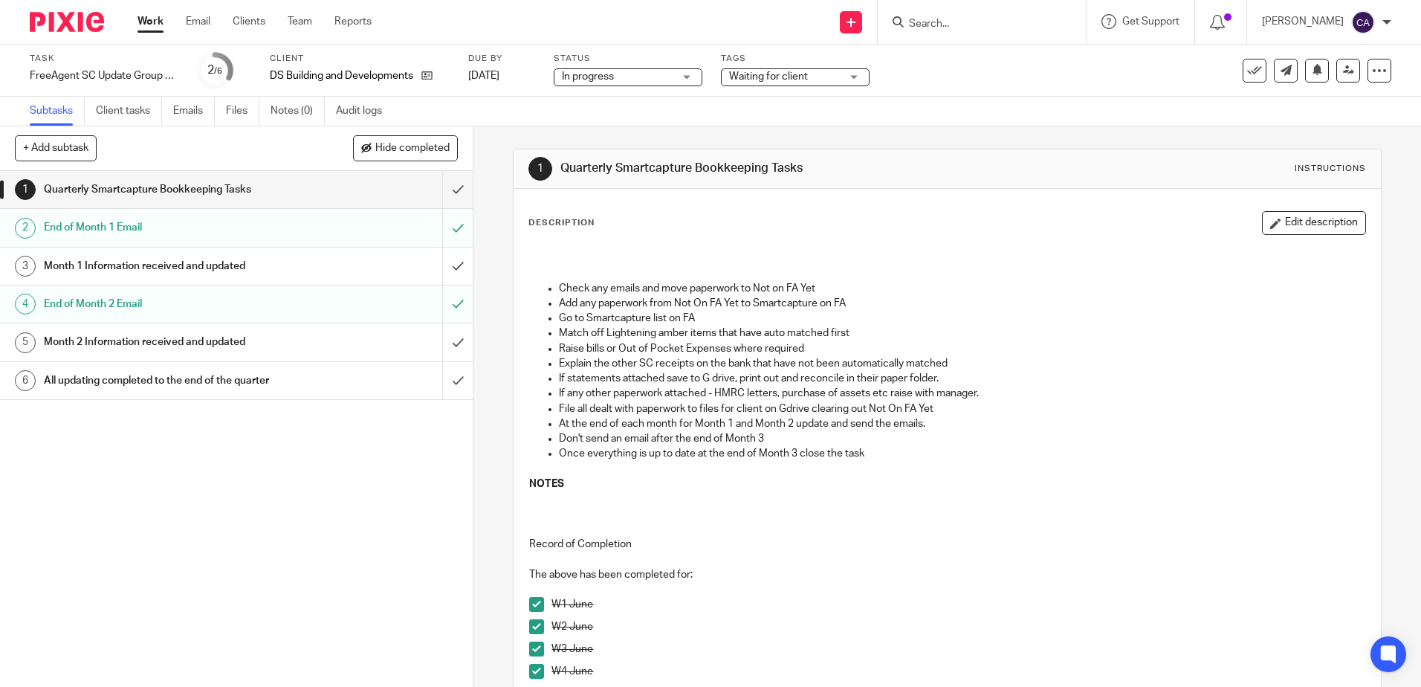
click at [698, 420] on p "At the end of each month for Month 1 and Month 2 update and send the emails." at bounding box center [962, 423] width 806 height 15
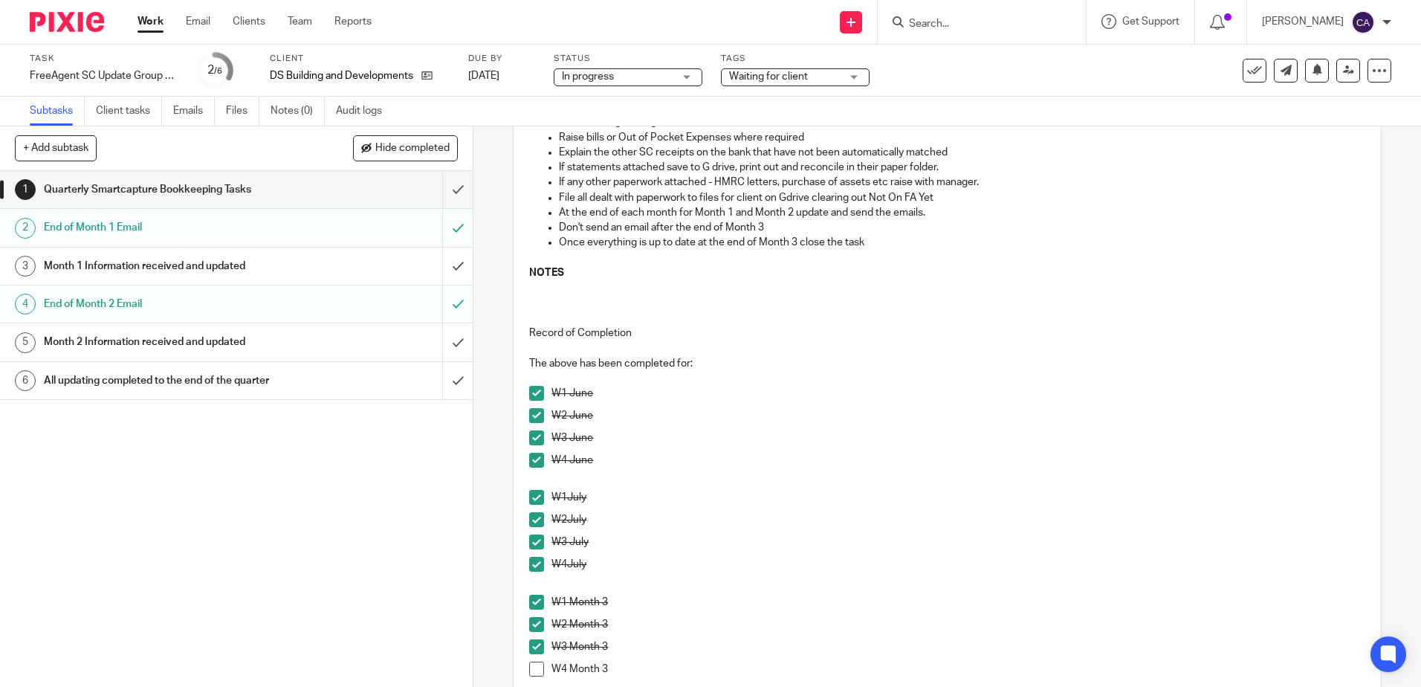
scroll to position [372, 0]
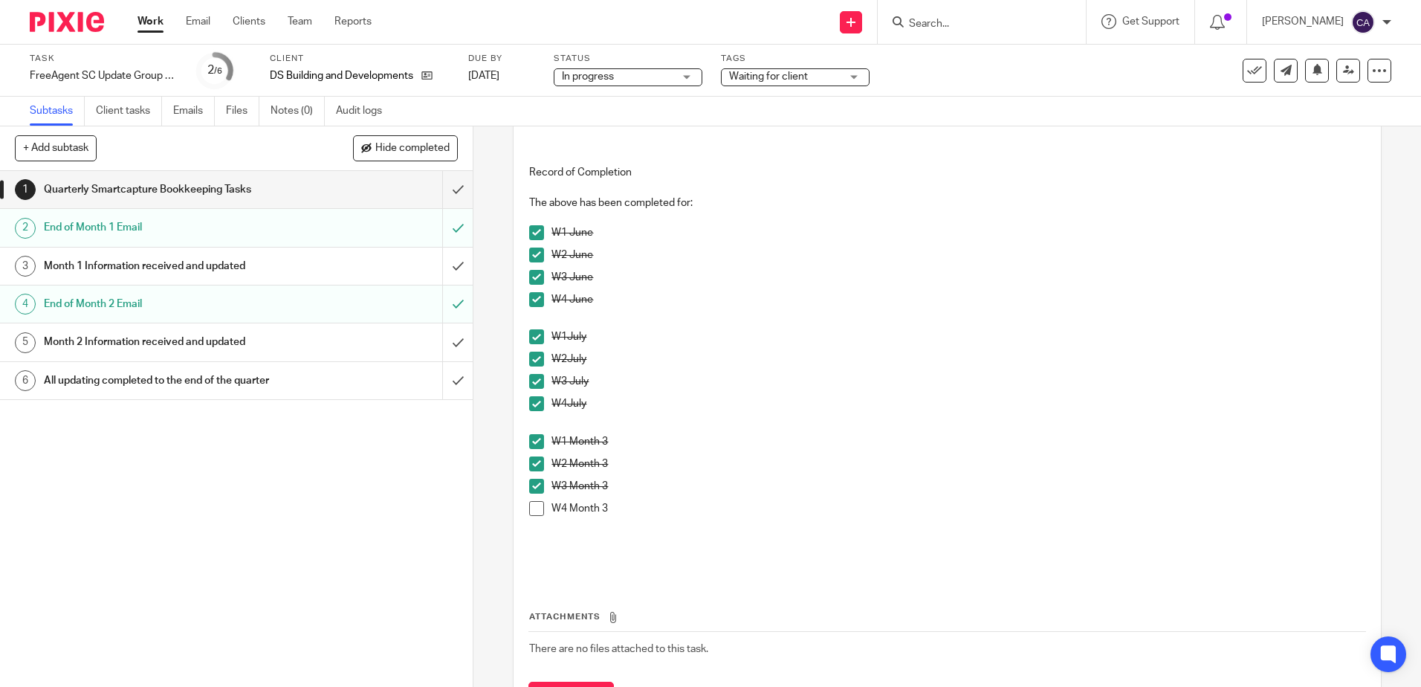
click at [536, 510] on span at bounding box center [536, 508] width 15 height 15
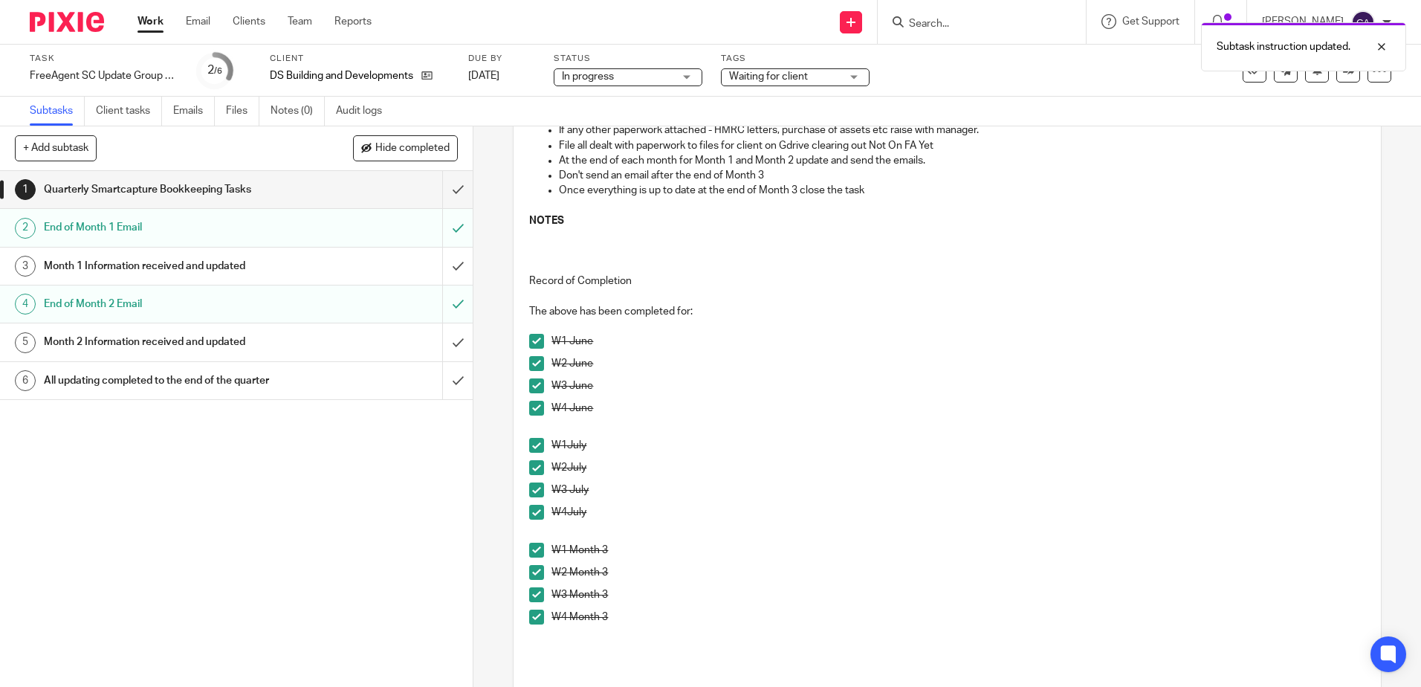
scroll to position [149, 0]
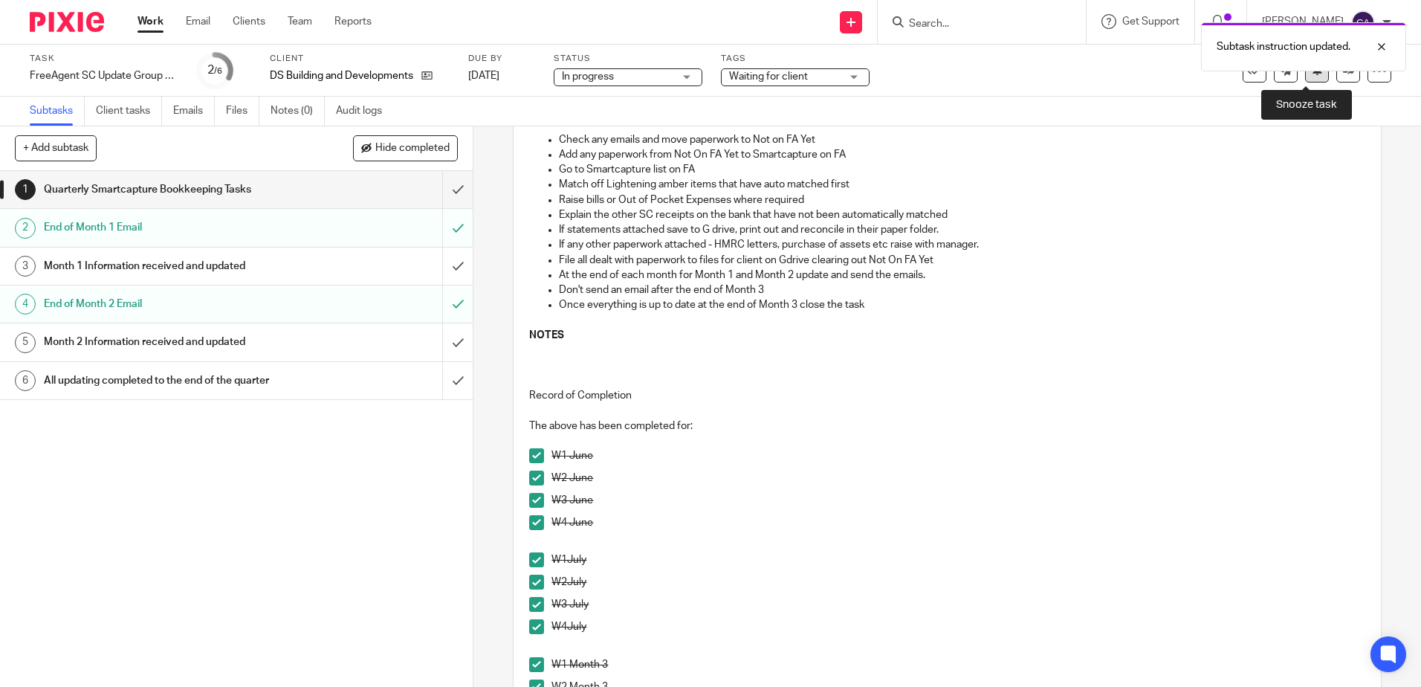
click at [1307, 77] on button at bounding box center [1317, 71] width 24 height 24
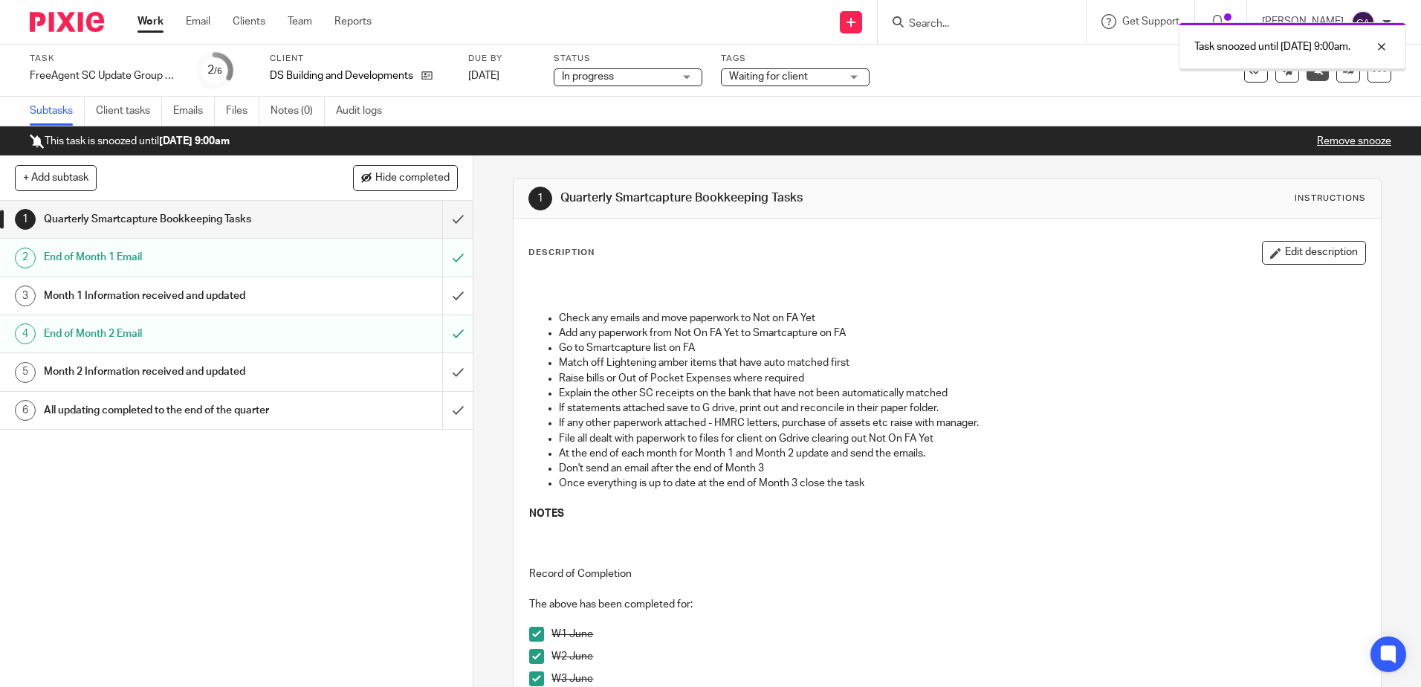
click at [148, 22] on link "Work" at bounding box center [150, 21] width 26 height 15
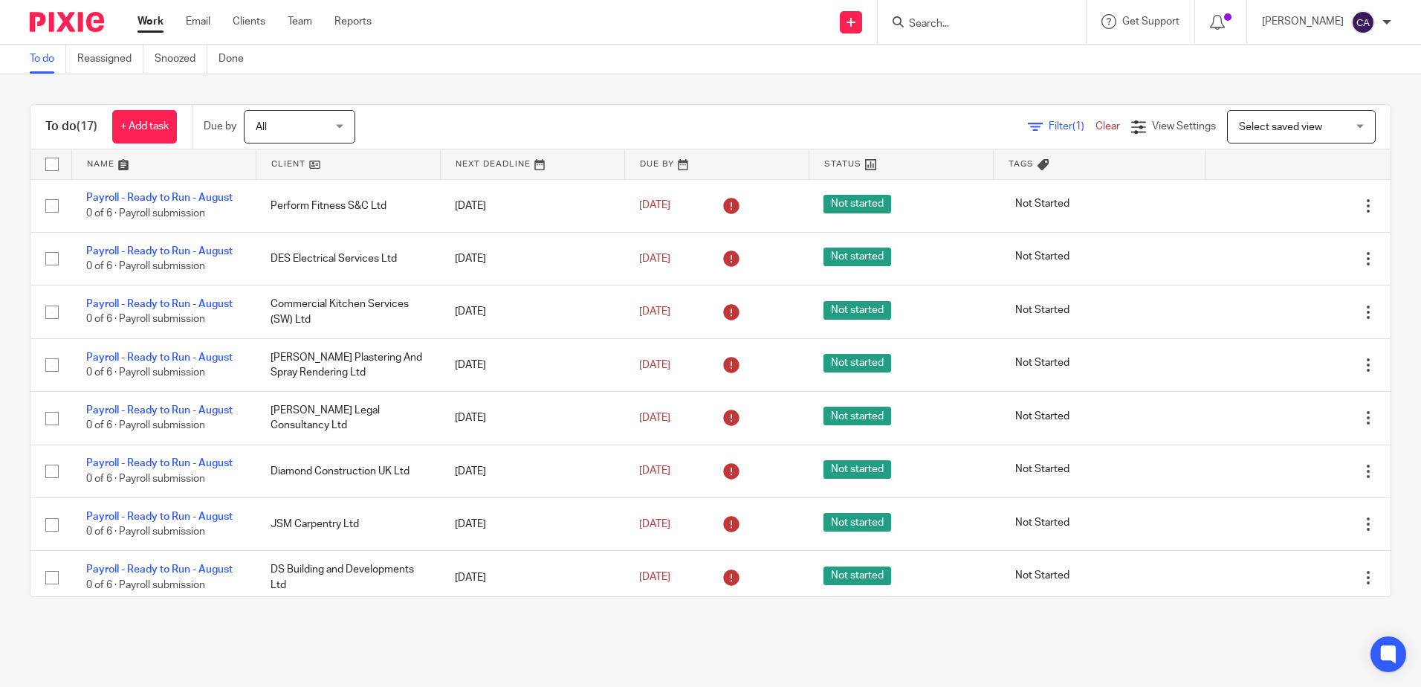
click at [94, 168] on link at bounding box center [164, 164] width 184 height 30
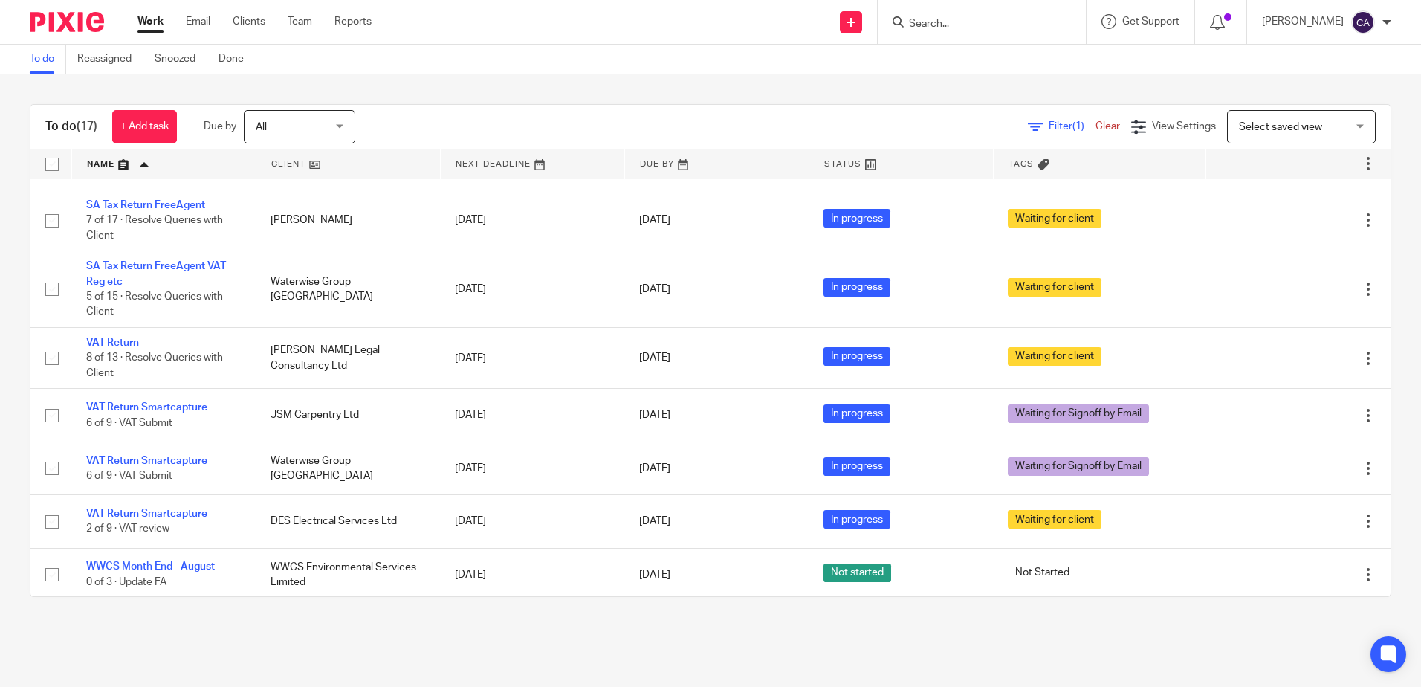
scroll to position [525, 0]
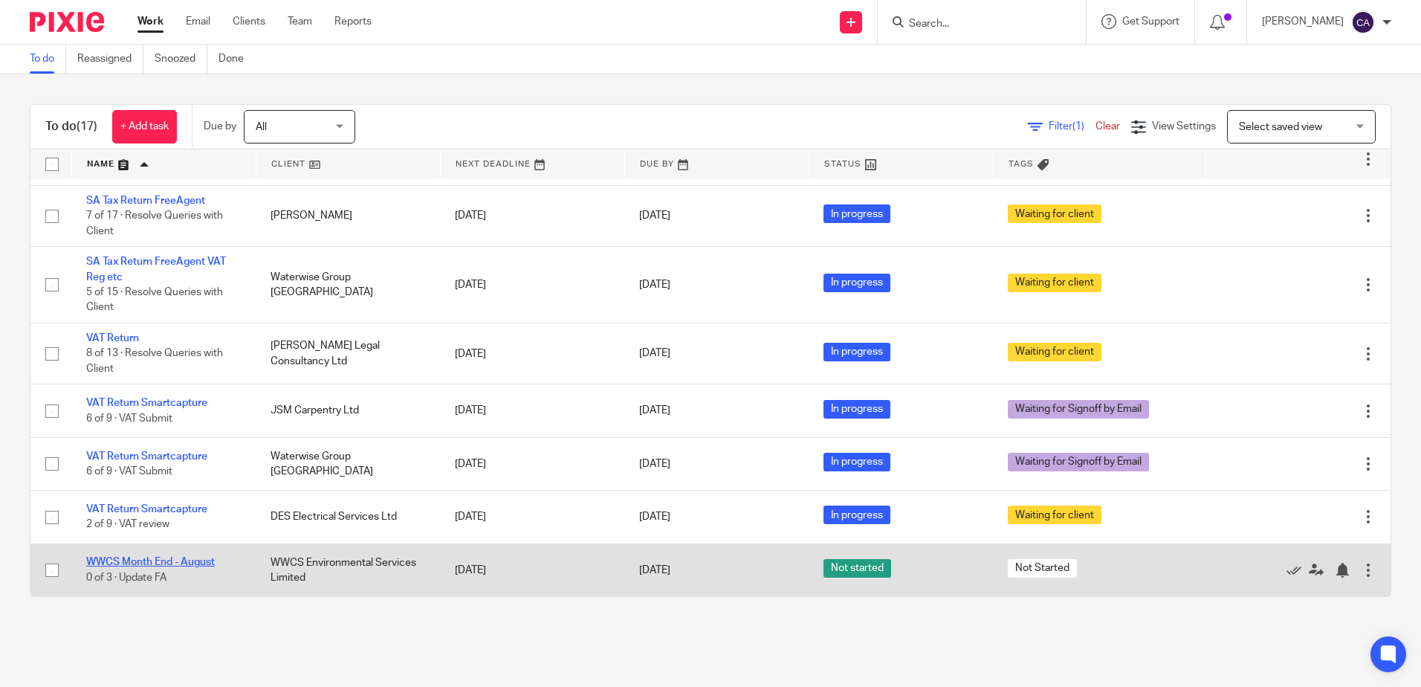
click at [201, 561] on link "WWCS Month End - August" at bounding box center [150, 562] width 129 height 10
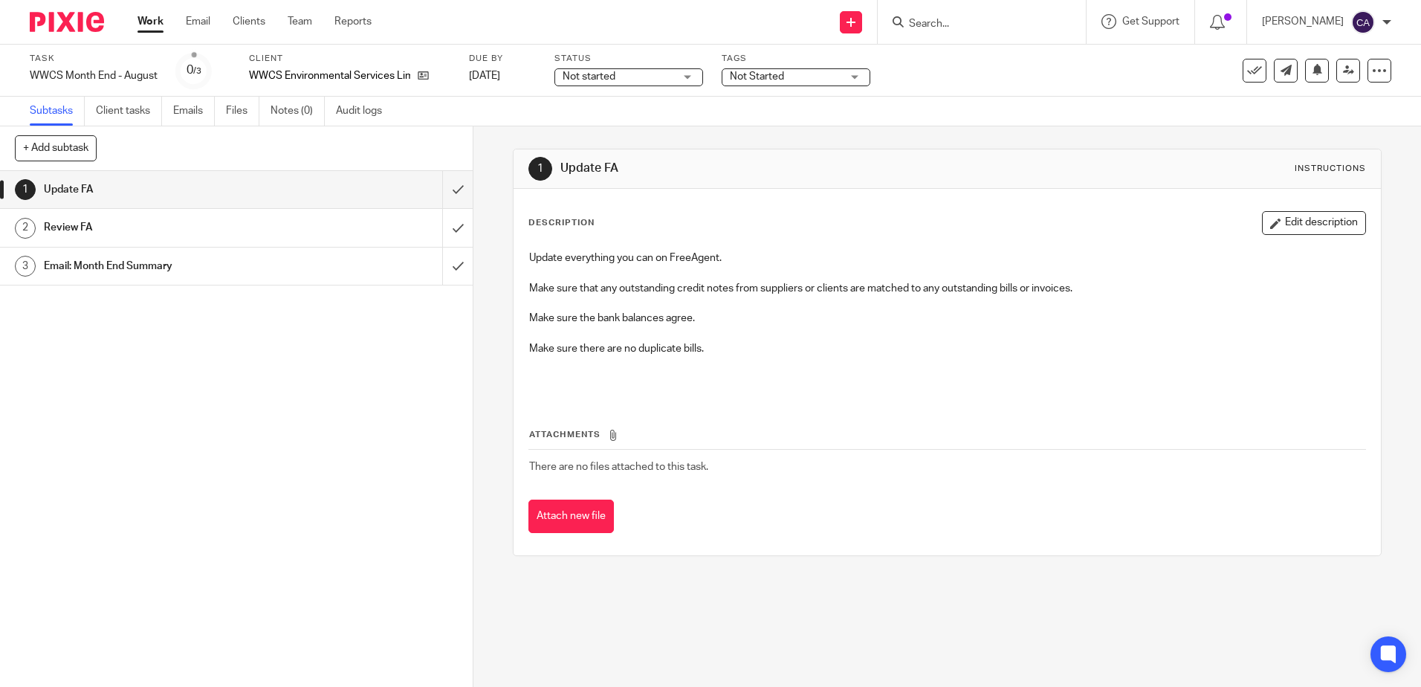
click at [85, 225] on h1 "Review FA" at bounding box center [172, 227] width 256 height 22
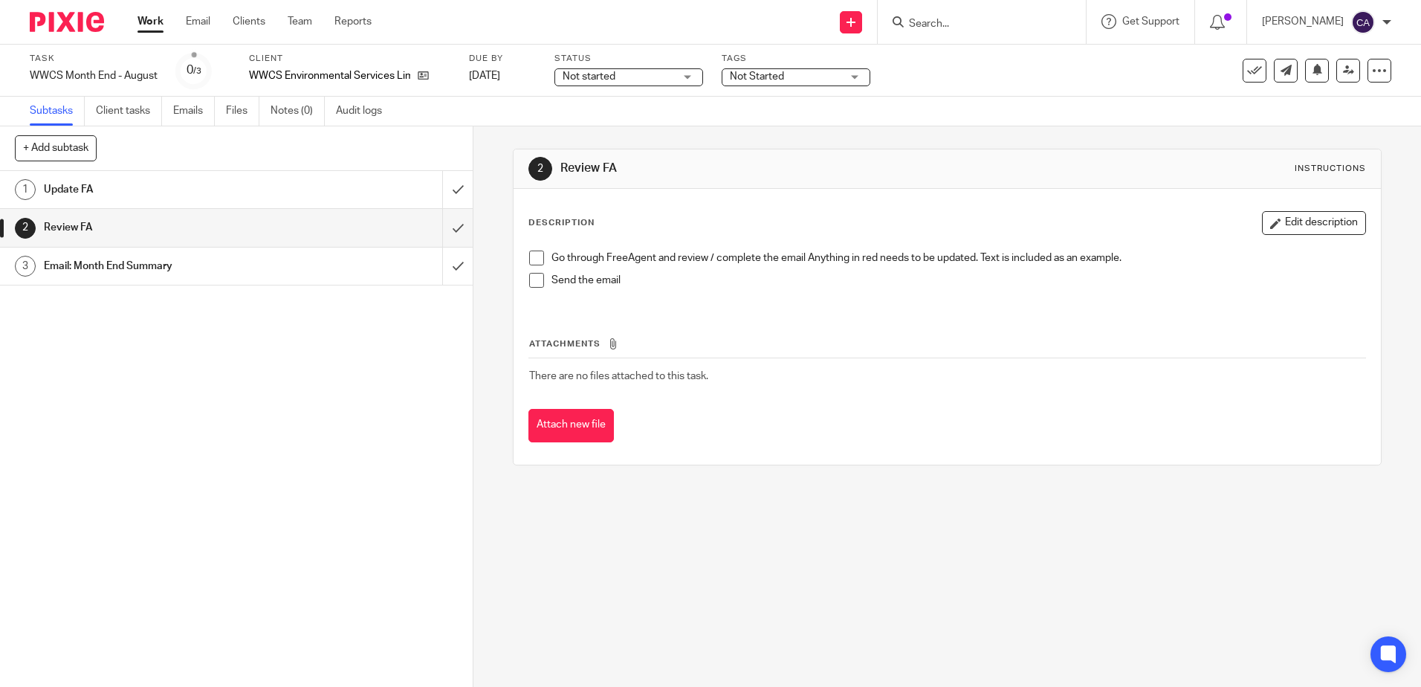
click at [85, 264] on h1 "Email: Month End Summary" at bounding box center [172, 266] width 256 height 22
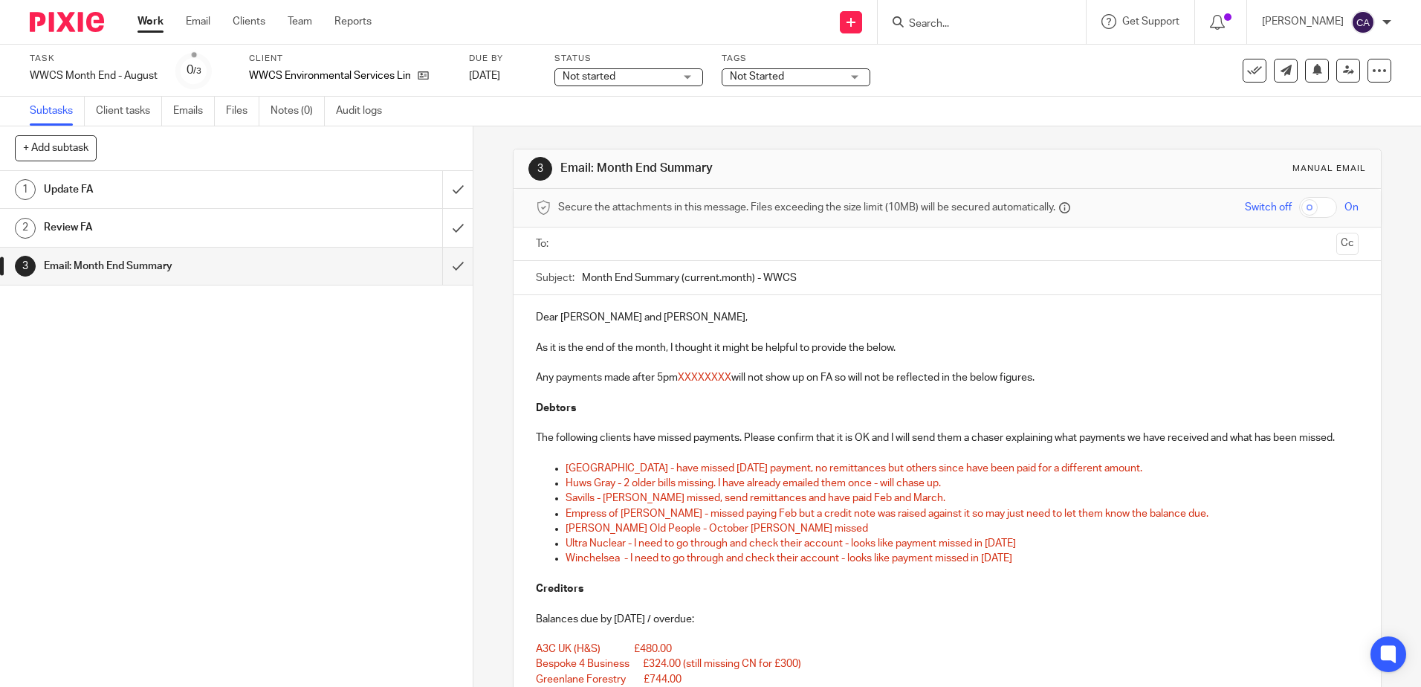
click at [84, 189] on h1 "Update FA" at bounding box center [172, 189] width 256 height 22
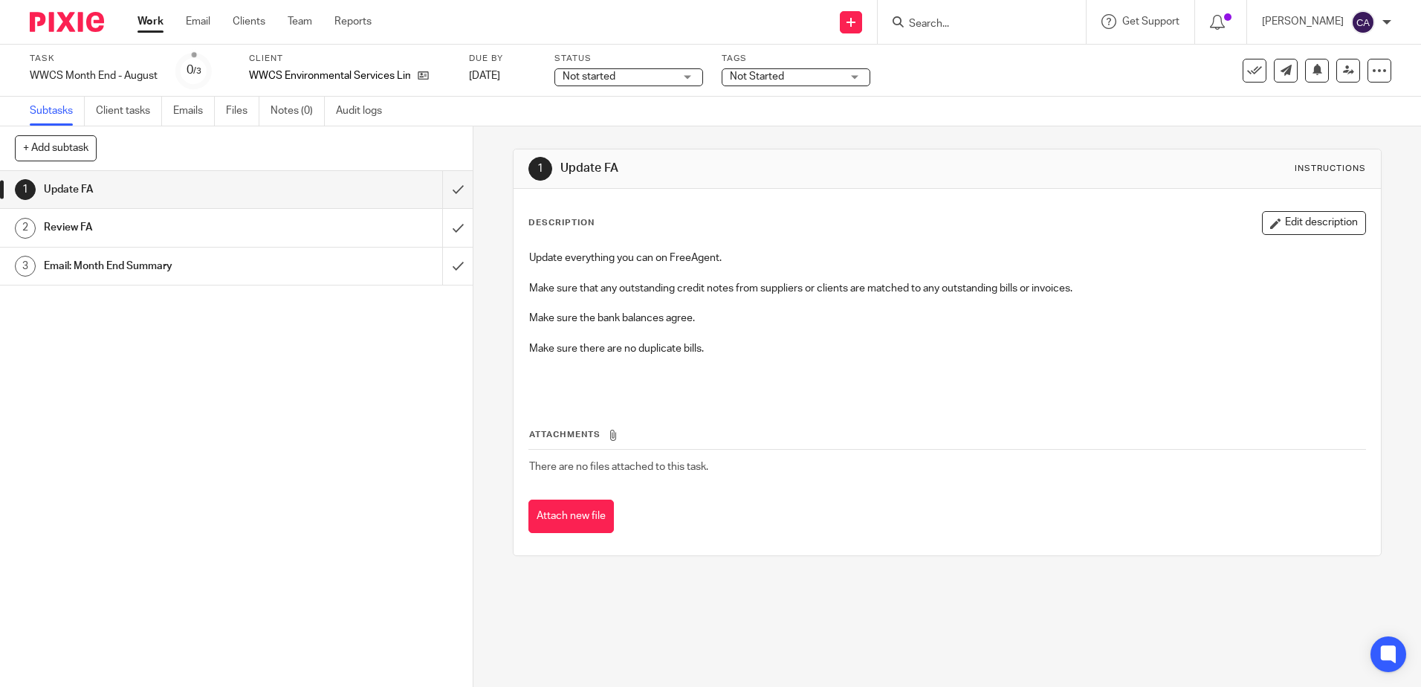
click at [142, 20] on link "Work" at bounding box center [150, 21] width 26 height 15
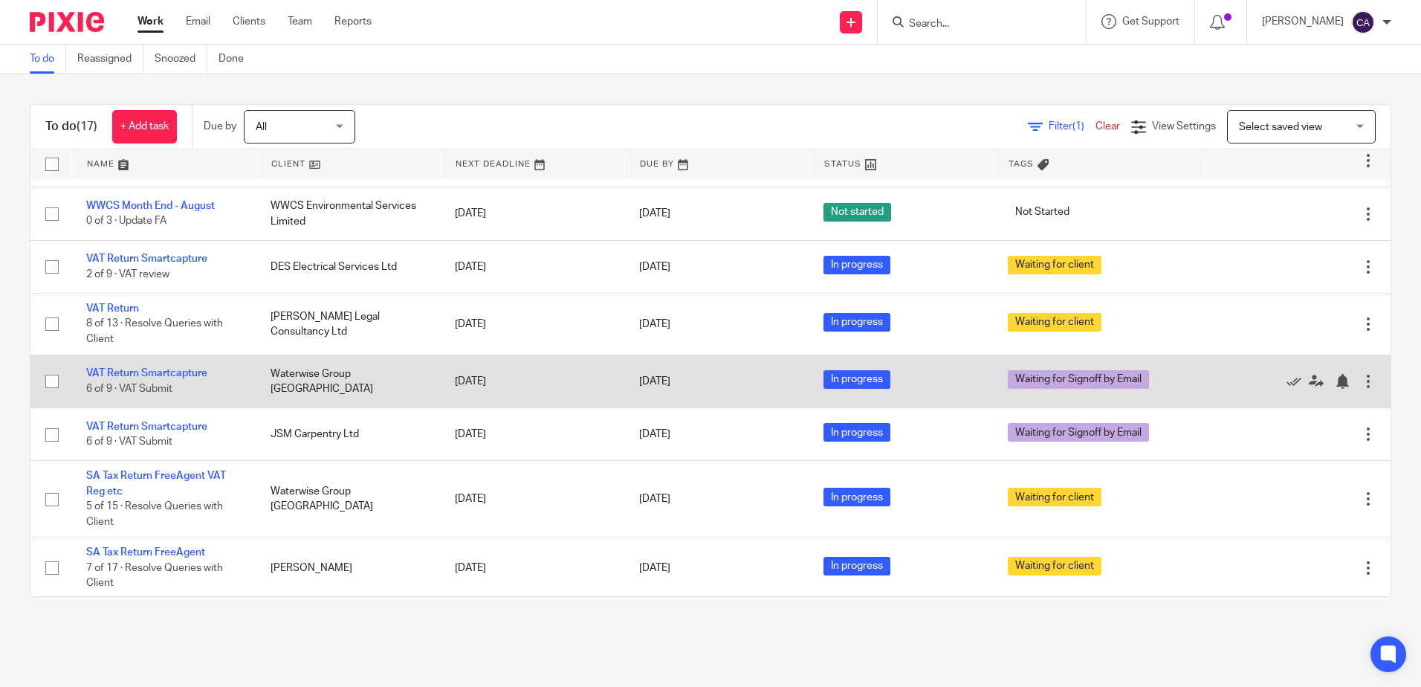
scroll to position [525, 0]
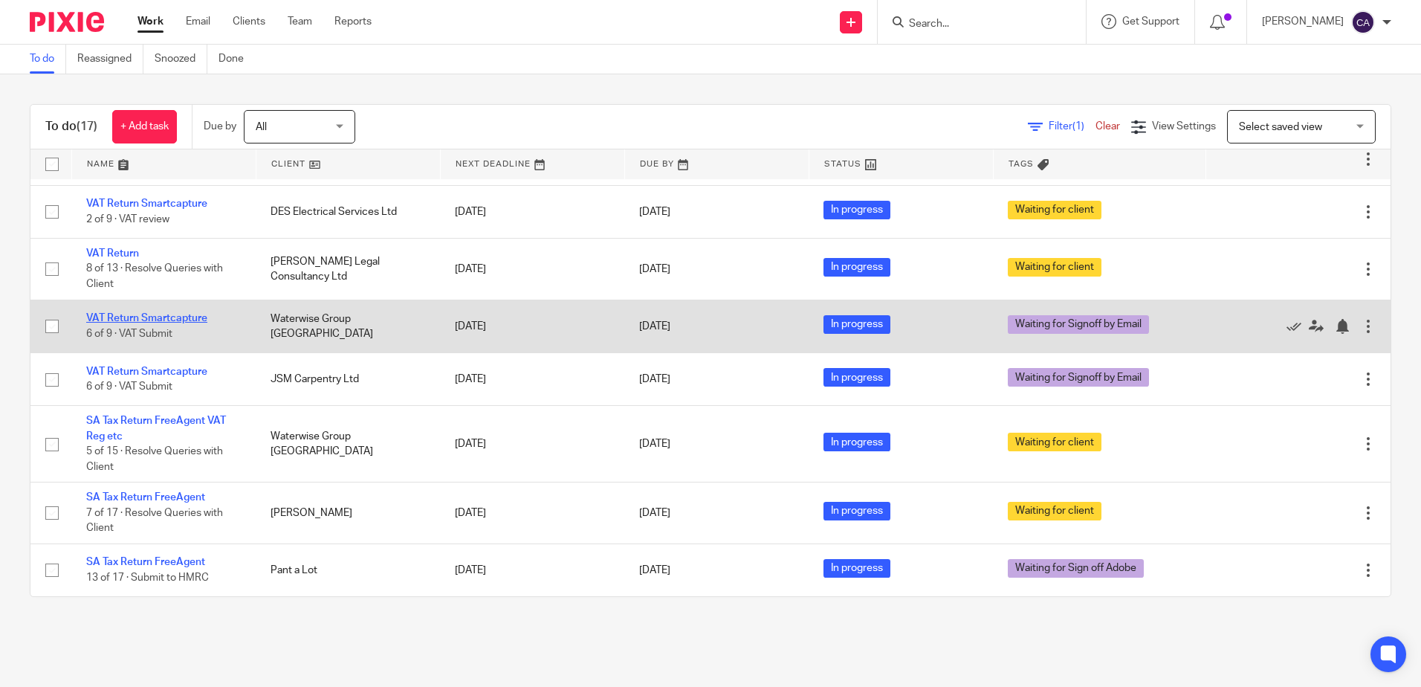
click at [182, 315] on link "VAT Return Smartcapture" at bounding box center [146, 318] width 121 height 10
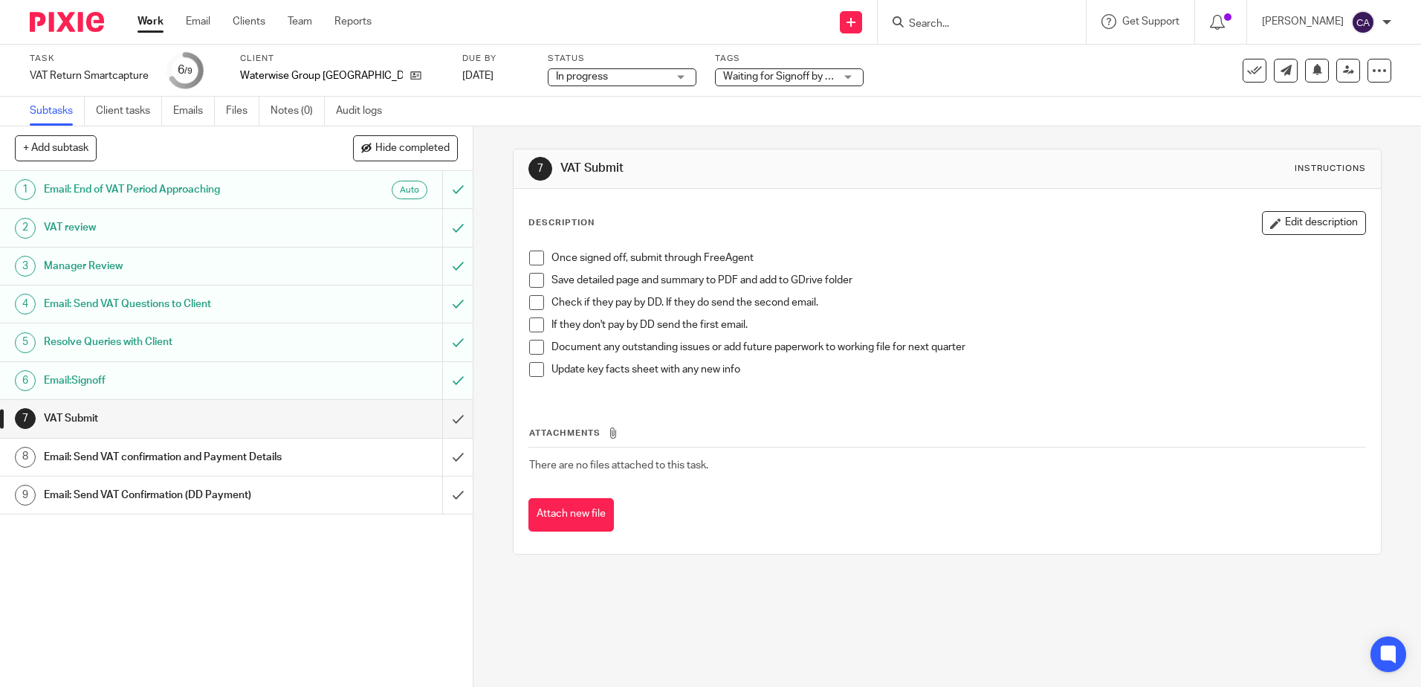
click at [533, 256] on span at bounding box center [536, 257] width 15 height 15
click at [540, 276] on li "Save detailed page and summary to PDF and add to GDrive folder" at bounding box center [946, 284] width 835 height 22
click at [533, 279] on span at bounding box center [536, 280] width 15 height 15
click at [534, 302] on span at bounding box center [536, 302] width 15 height 15
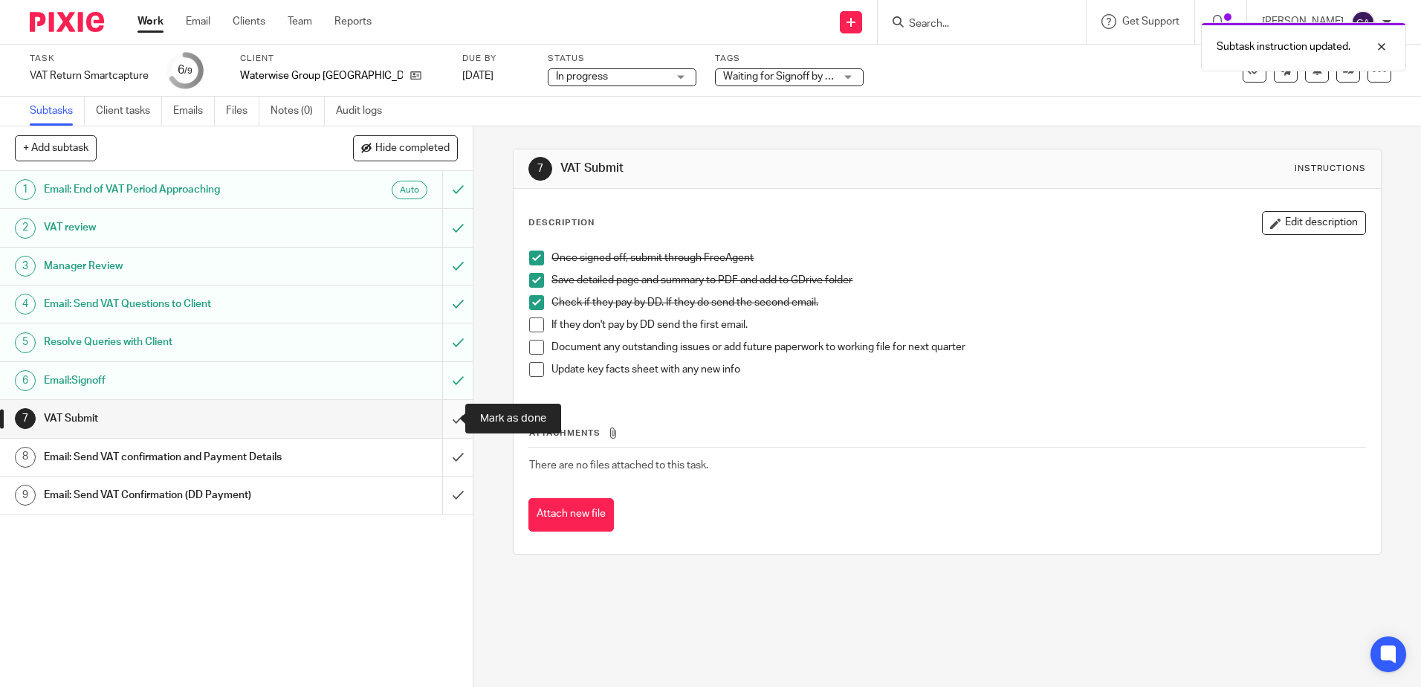
click at [439, 420] on input "submit" at bounding box center [236, 418] width 473 height 37
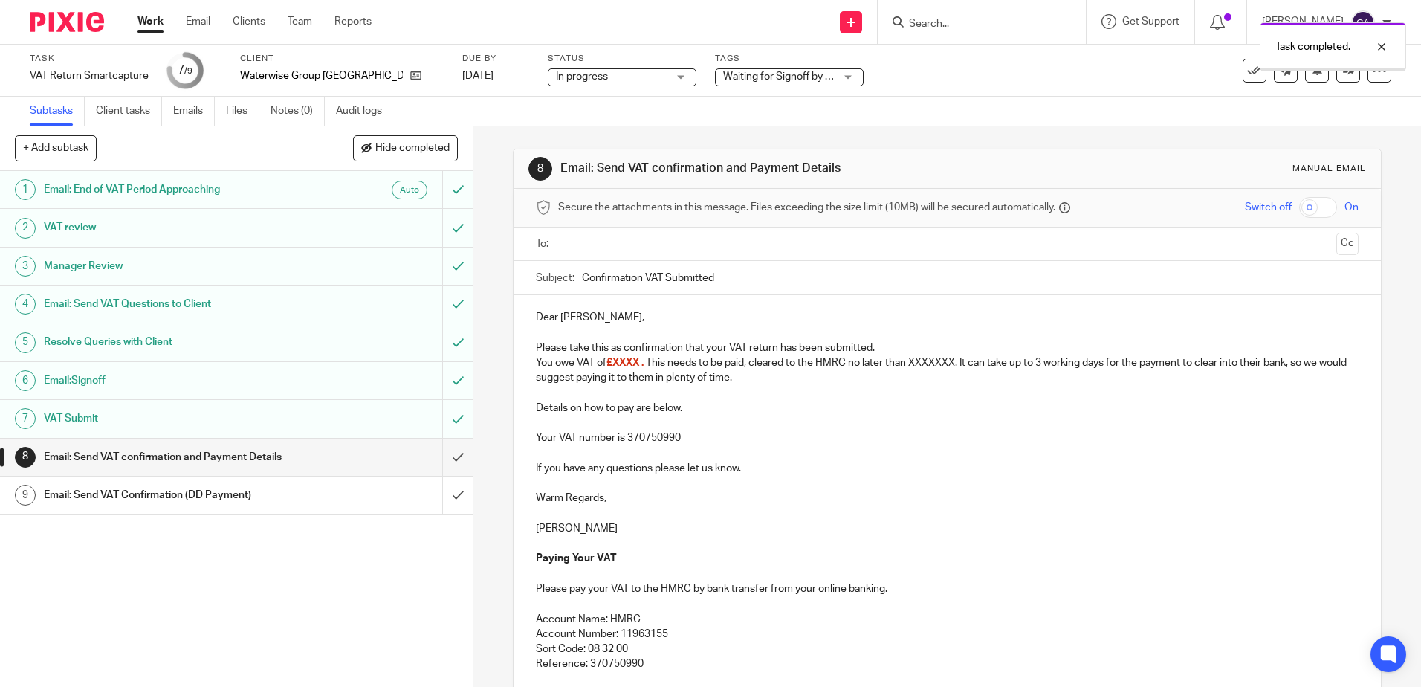
click at [219, 496] on h1 "Email: Send VAT Confirmation (DD Payment)" at bounding box center [172, 495] width 256 height 22
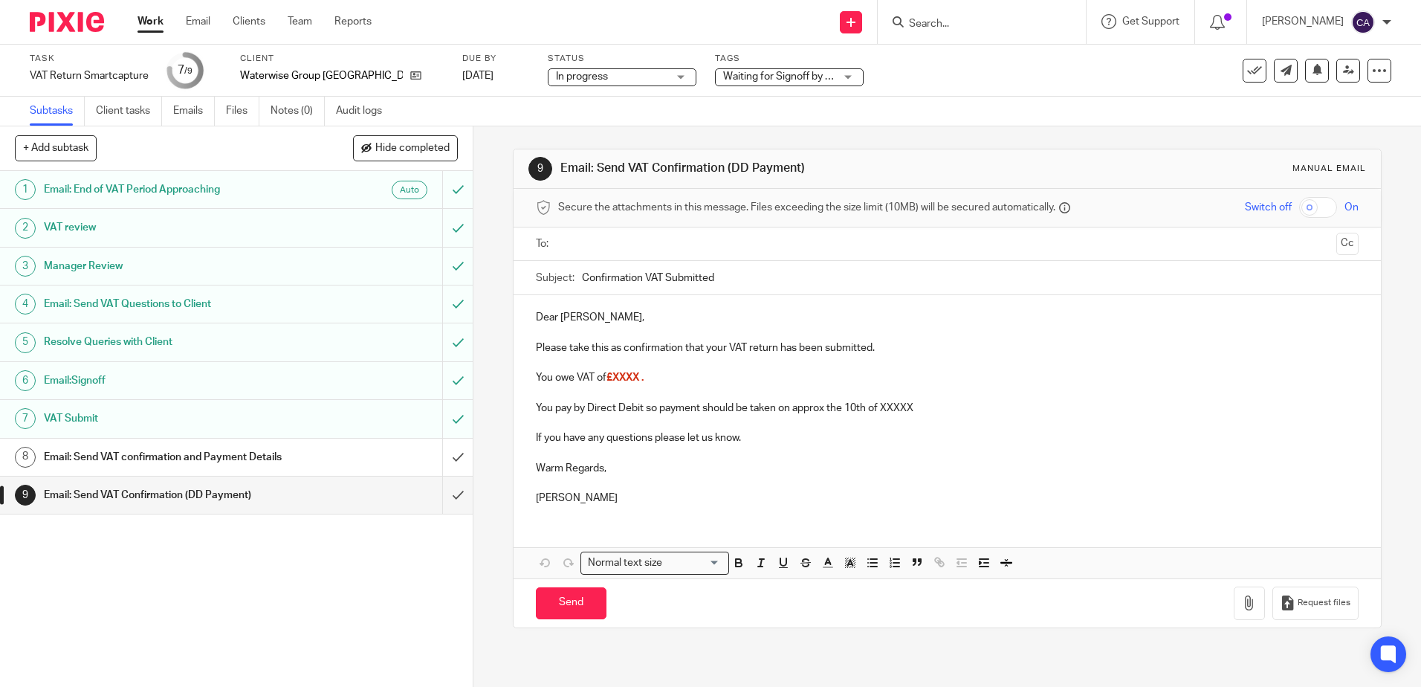
click at [655, 323] on p "Dear [PERSON_NAME]," at bounding box center [947, 317] width 822 height 15
click at [788, 349] on p "Please take this as confirmation that your VAT return has been submitted." at bounding box center [947, 347] width 822 height 15
click at [627, 378] on span "£XXXX ." at bounding box center [624, 377] width 37 height 10
click at [618, 419] on p at bounding box center [947, 422] width 822 height 15
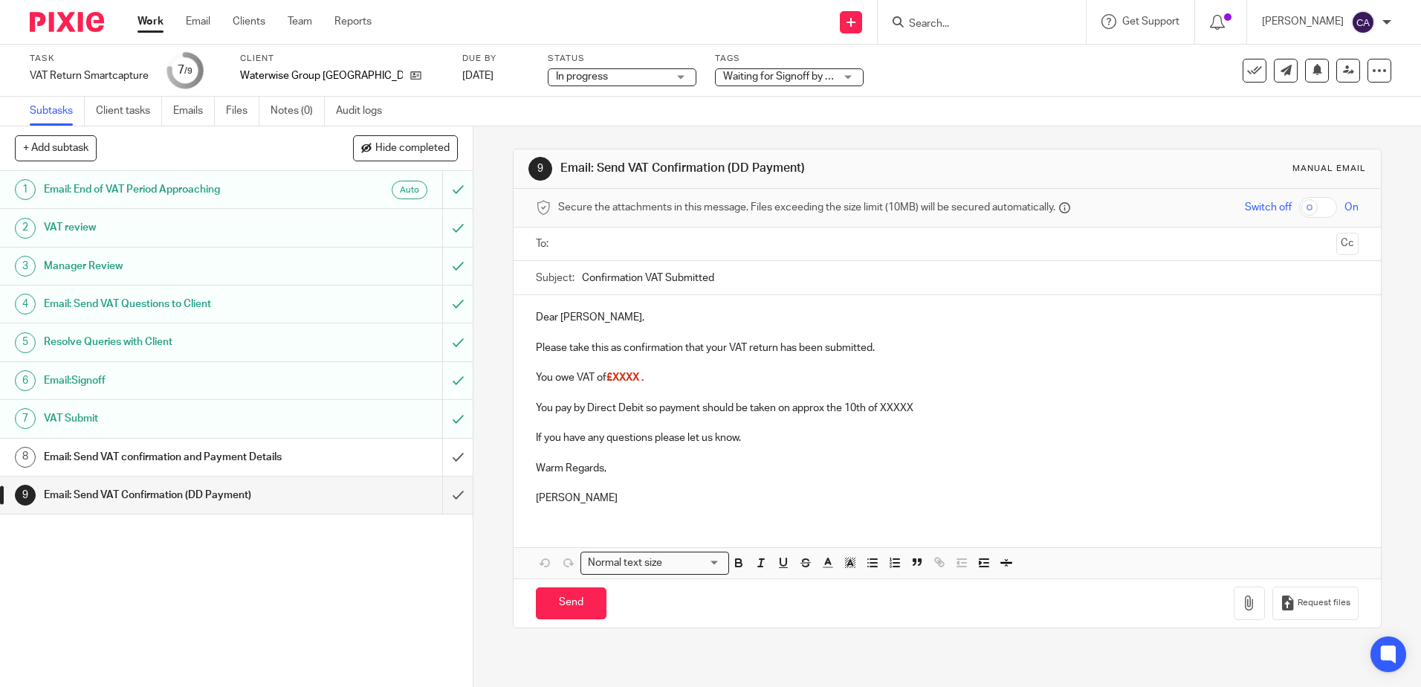
click at [621, 378] on span "£XXXX ." at bounding box center [624, 377] width 37 height 10
click at [693, 420] on p at bounding box center [947, 422] width 822 height 15
click at [893, 408] on p "You pay by Direct Debit so payment should be taken on approx the 10th of XXXXX" at bounding box center [947, 408] width 822 height 15
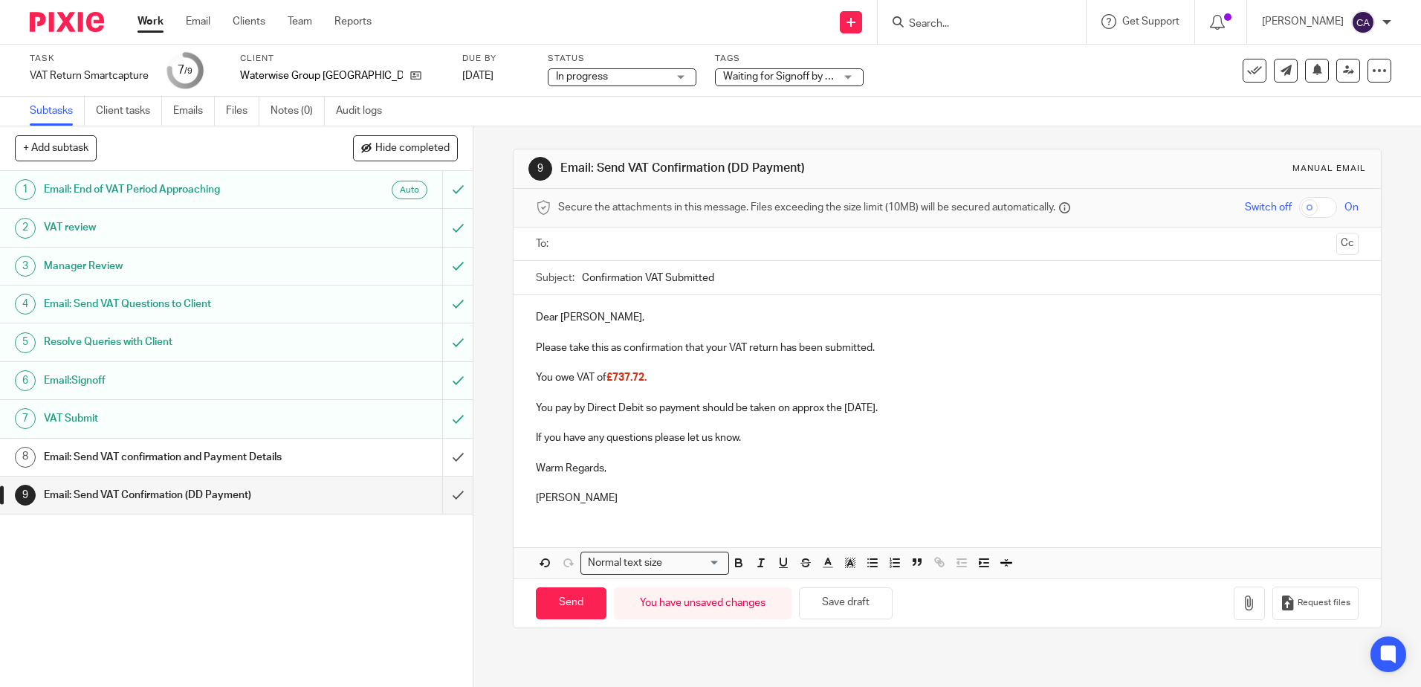
click at [815, 457] on p at bounding box center [947, 453] width 822 height 15
click at [789, 433] on p "If you have any questions please let us know." at bounding box center [947, 437] width 822 height 15
click at [852, 609] on button "Save draft" at bounding box center [846, 603] width 94 height 32
click at [612, 243] on input "text" at bounding box center [946, 244] width 766 height 17
click at [679, 453] on p at bounding box center [947, 456] width 822 height 15
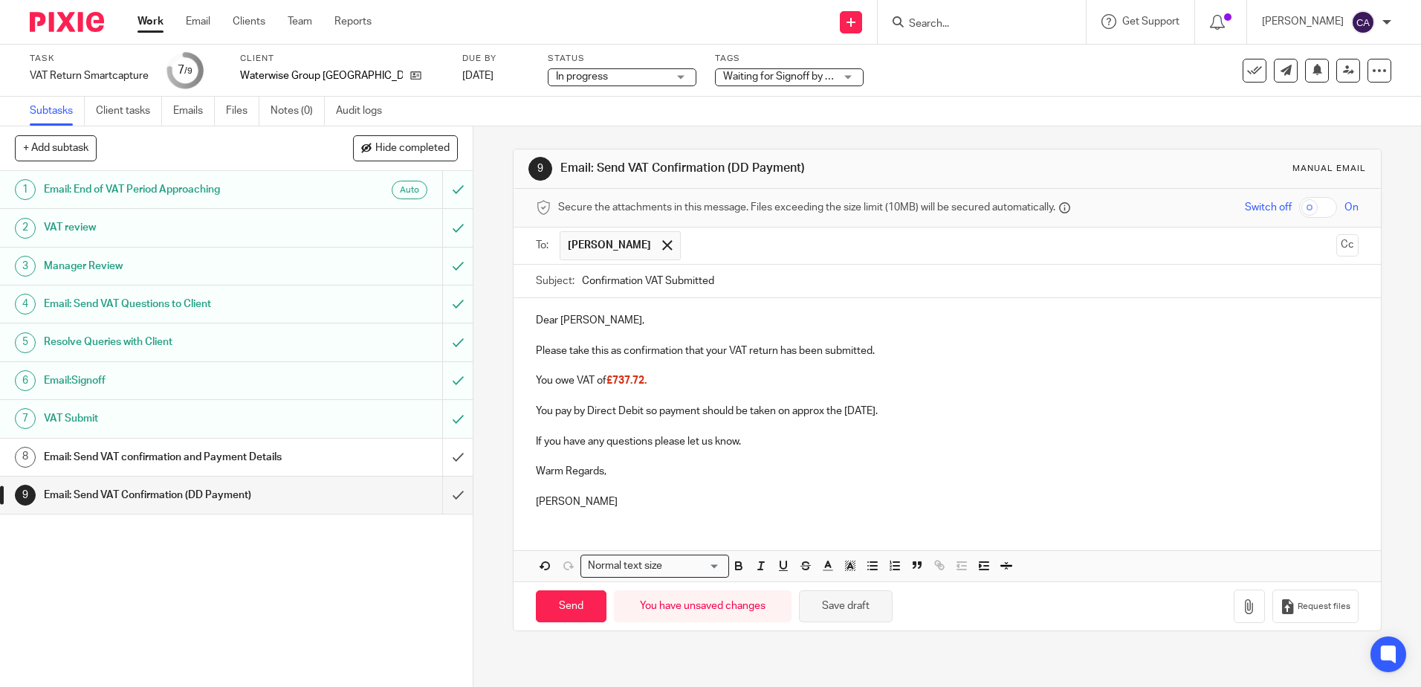
click at [836, 603] on button "Save draft" at bounding box center [846, 606] width 94 height 32
click at [552, 606] on input "Send" at bounding box center [571, 606] width 71 height 32
type input "Sent"
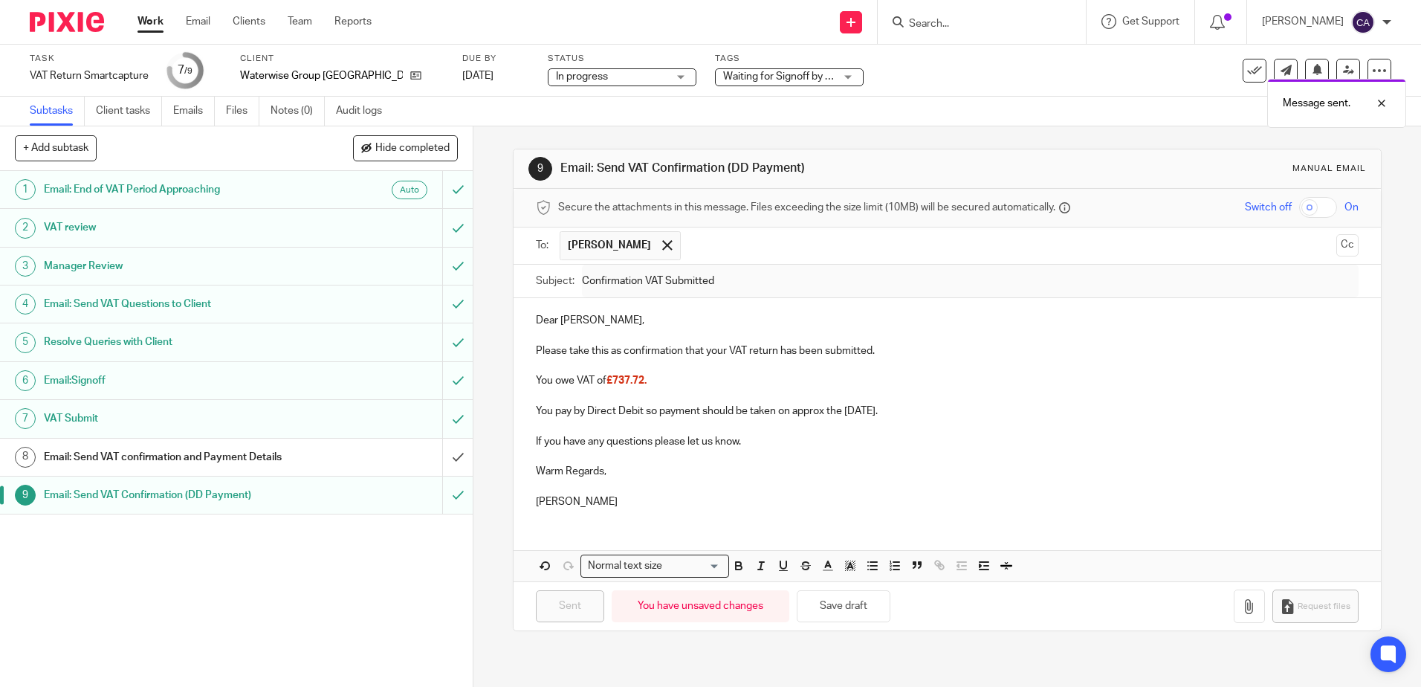
click at [789, 78] on div "Waiting for Signoff by Email" at bounding box center [789, 77] width 149 height 18
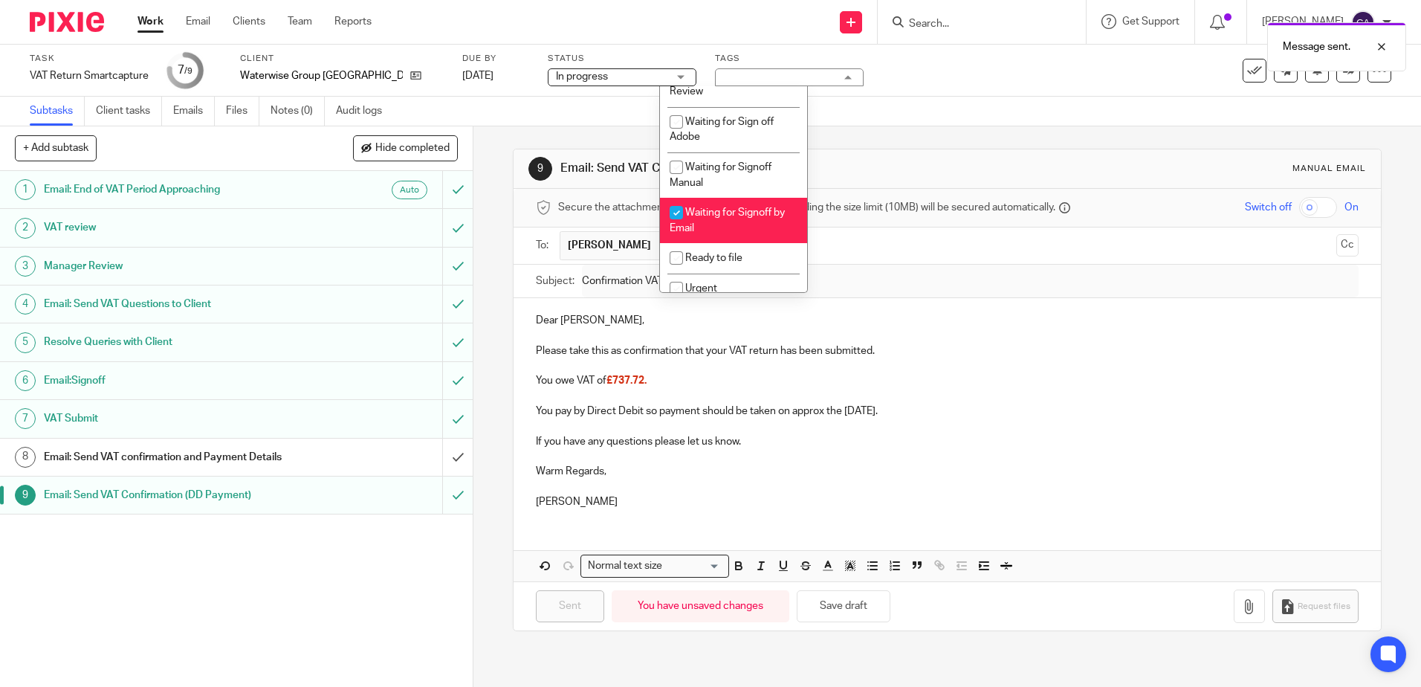
click at [698, 213] on span "Waiting for Signoff by Email" at bounding box center [727, 220] width 115 height 26
checkbox input "false"
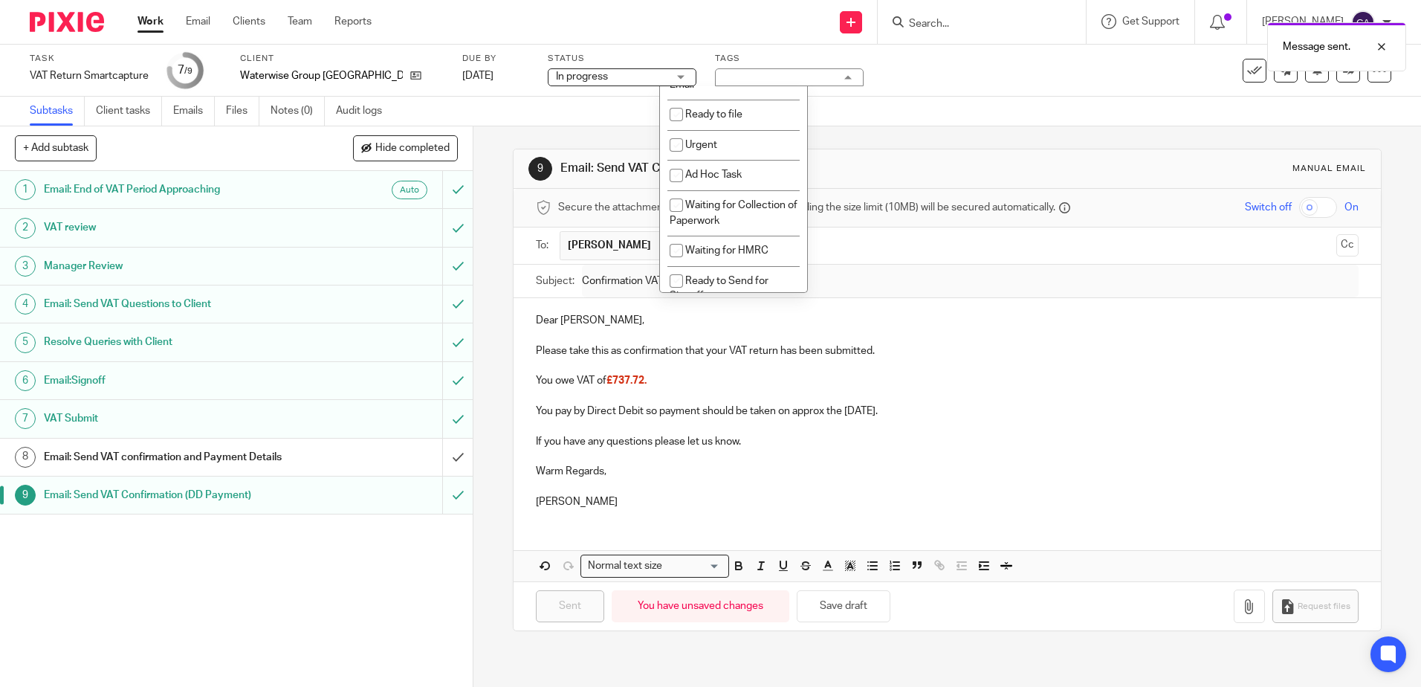
scroll to position [398, 0]
click at [708, 241] on li "Submitted" at bounding box center [733, 247] width 147 height 30
checkbox input "true"
click at [944, 404] on p "You pay by Direct Debit so payment should be taken on approx the 10th of Septem…" at bounding box center [947, 411] width 822 height 15
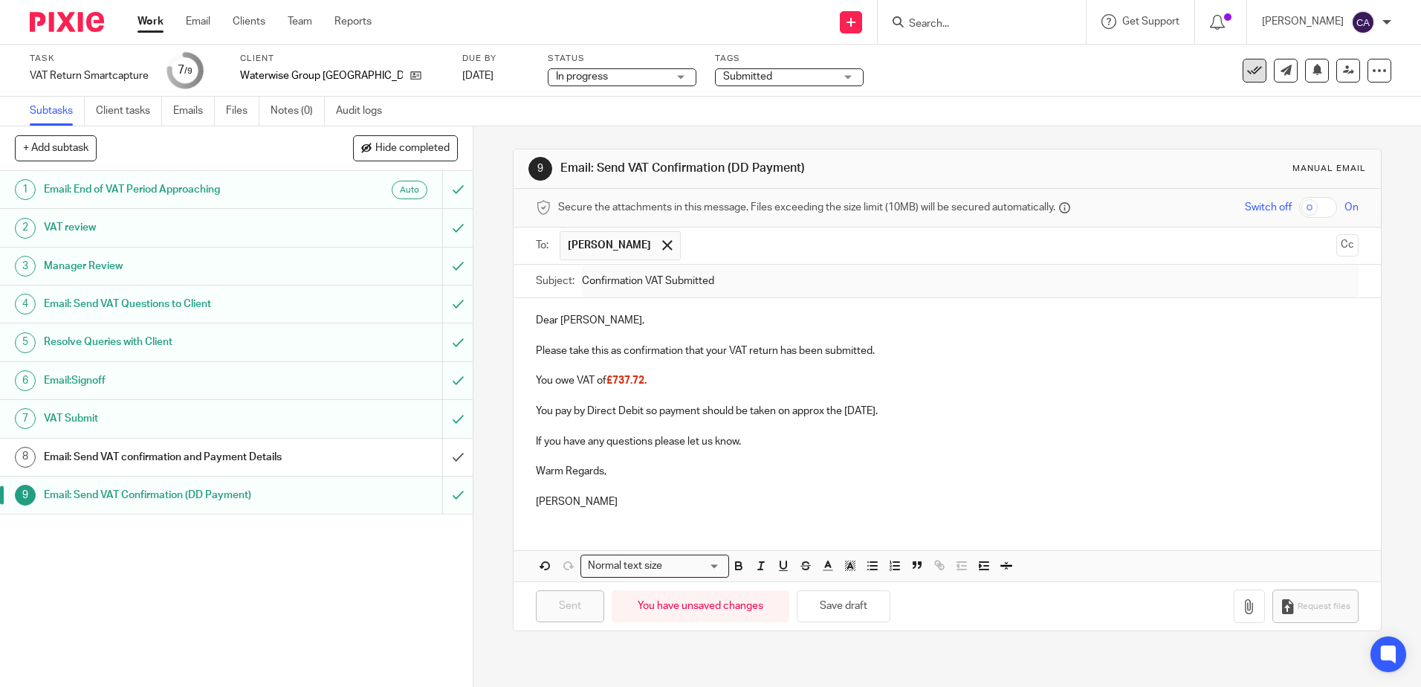
click at [1247, 70] on icon at bounding box center [1254, 70] width 15 height 15
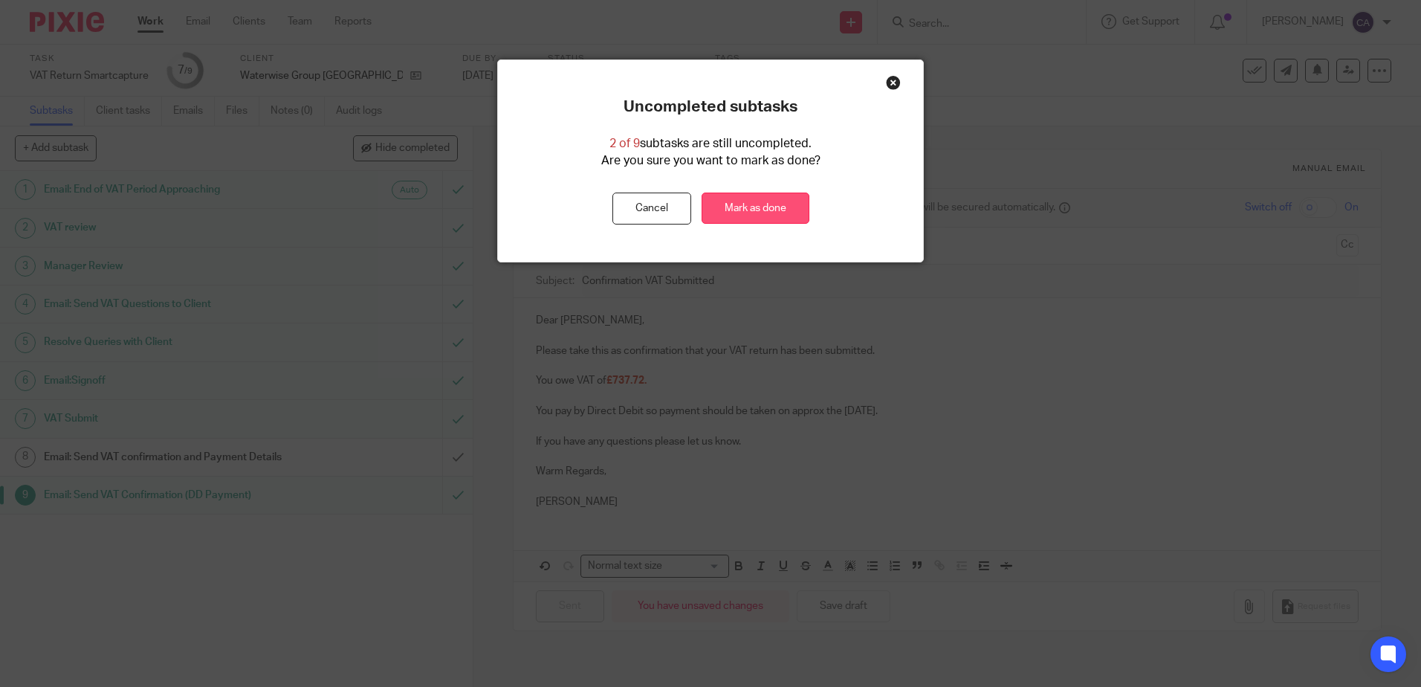
click at [748, 210] on link "Mark as done" at bounding box center [756, 208] width 108 height 32
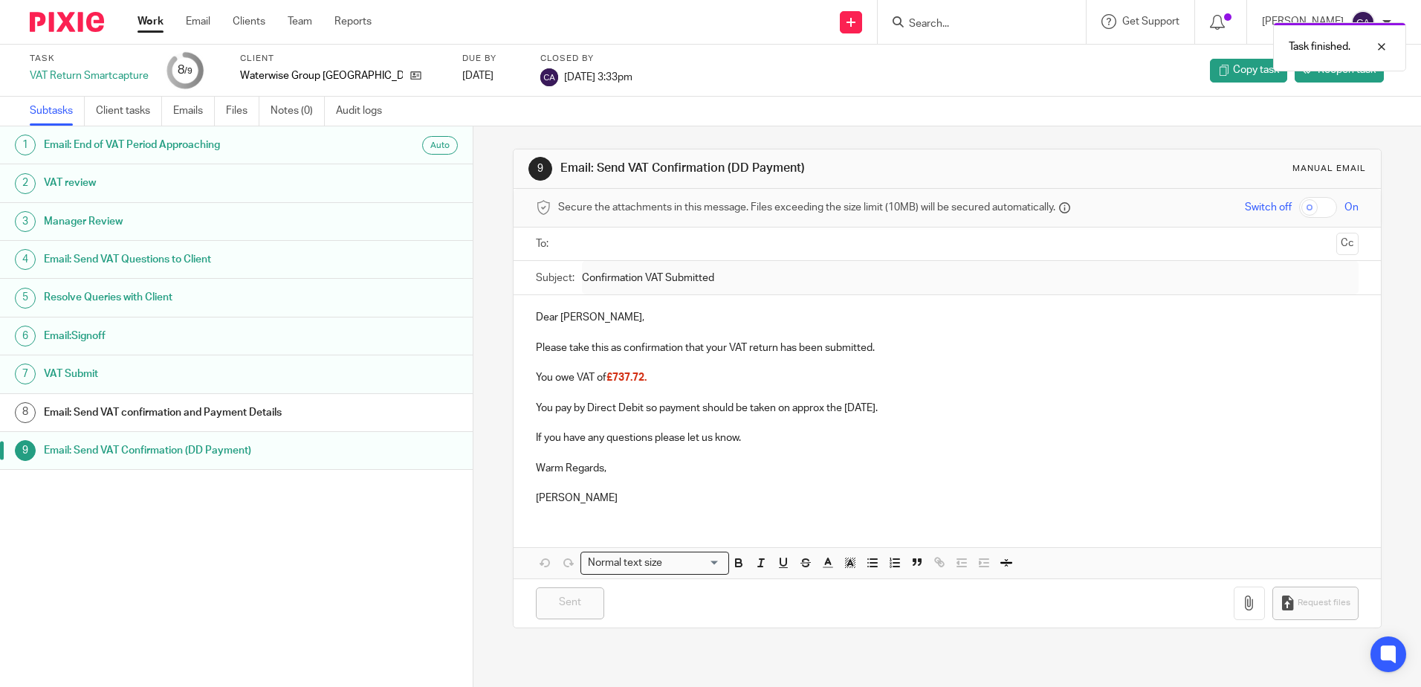
click at [152, 17] on link "Work" at bounding box center [150, 21] width 26 height 15
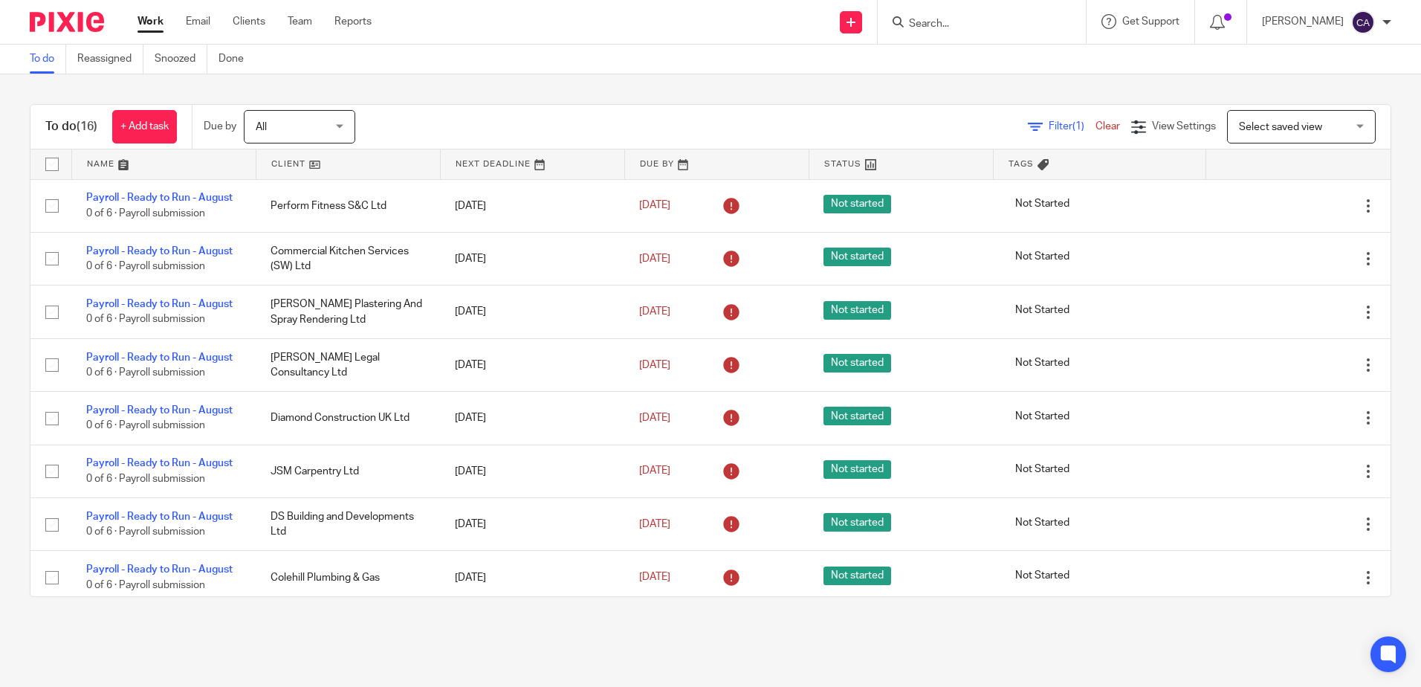
click at [115, 164] on link at bounding box center [164, 164] width 184 height 30
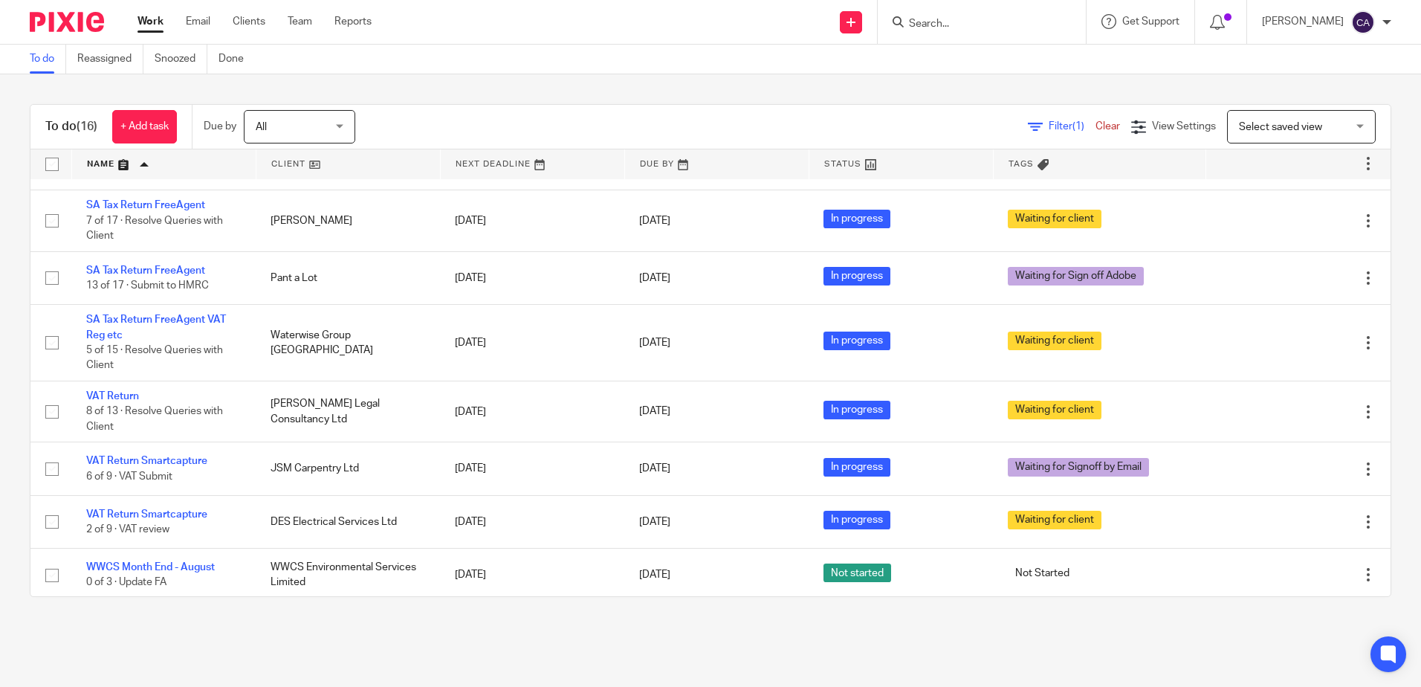
scroll to position [472, 0]
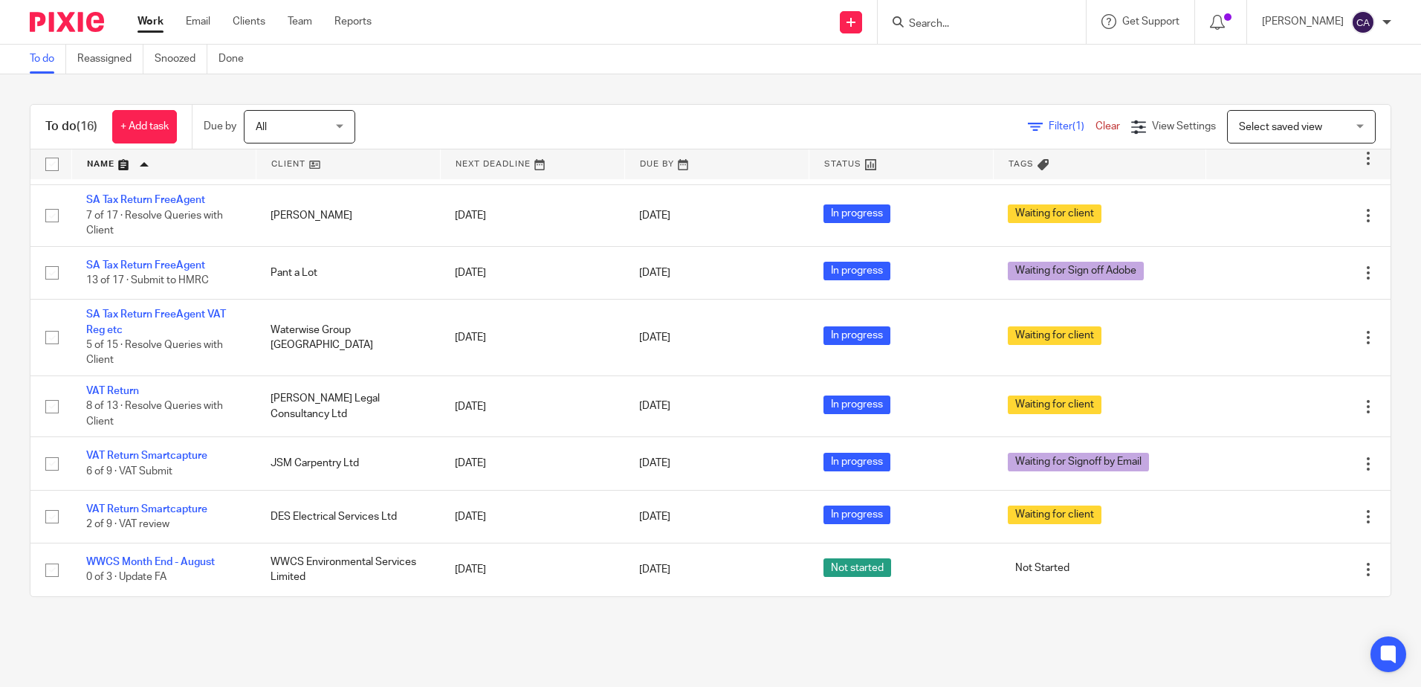
click at [841, 621] on div "To do (16) + Add task Due by All All [DATE] [DATE] This week Next week This mon…" at bounding box center [710, 350] width 1421 height 552
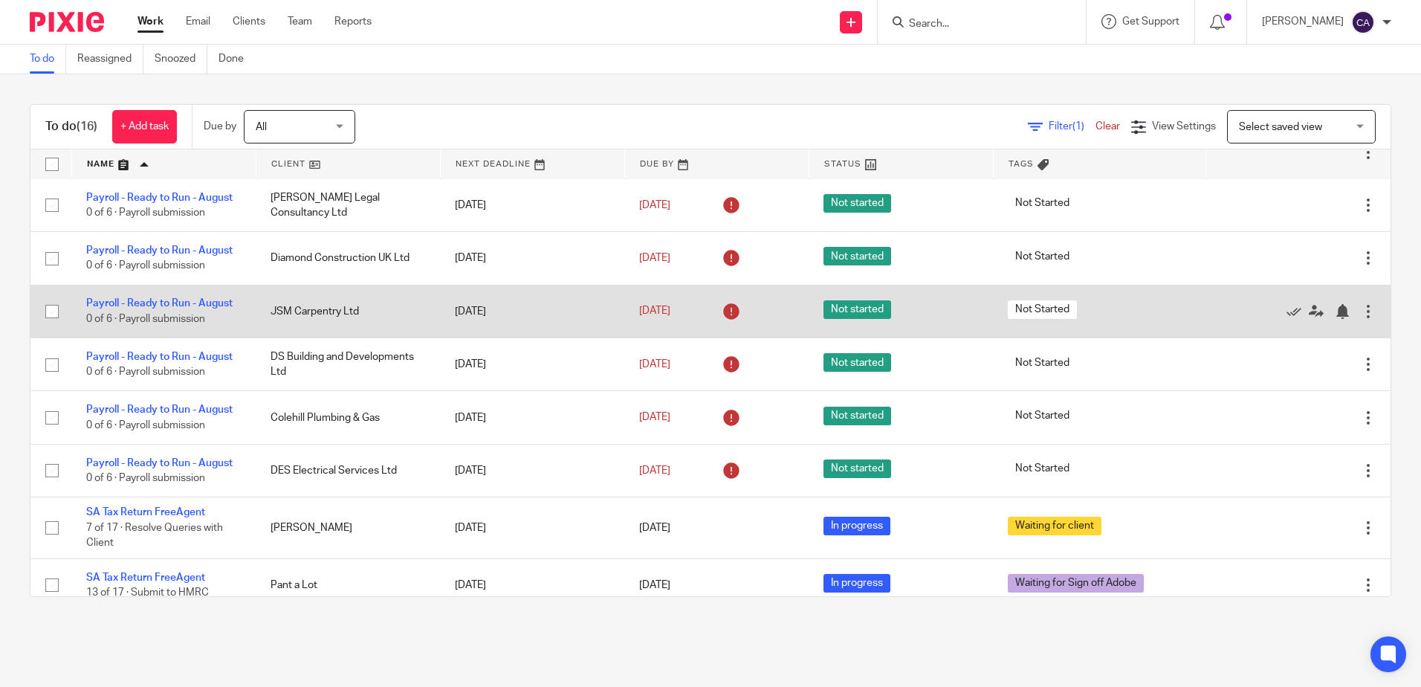
scroll to position [0, 0]
